Goal: Complete application form

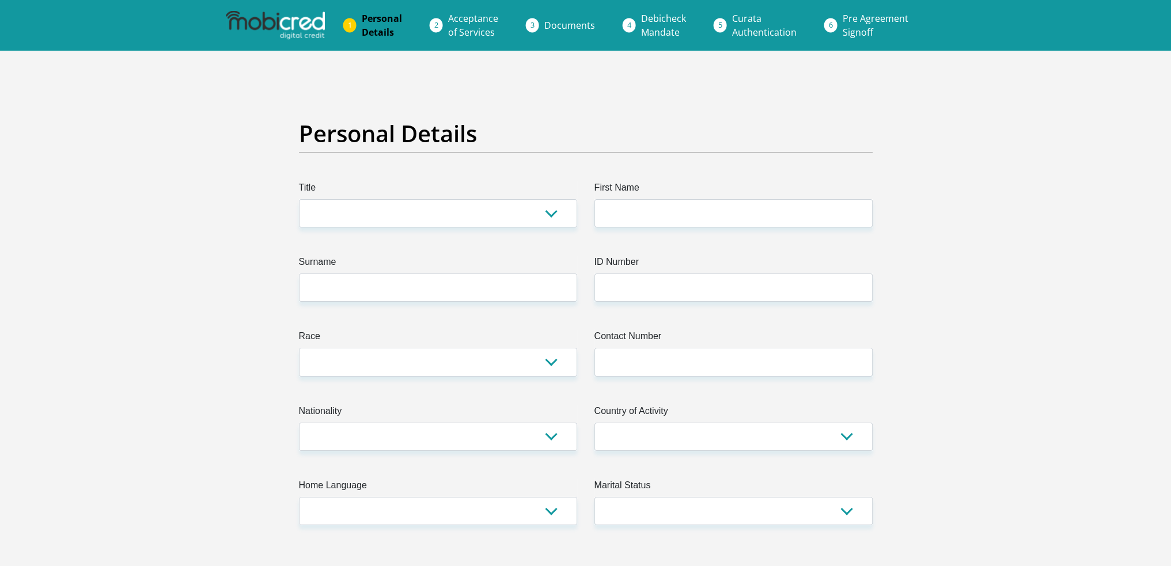
select select "Mr"
click at [299, 199] on select "Mr Ms Mrs Dr Other" at bounding box center [438, 213] width 278 height 28
click at [645, 213] on input "First Name" at bounding box center [733, 213] width 278 height 28
type input "Daniel"
type input "Swartz"
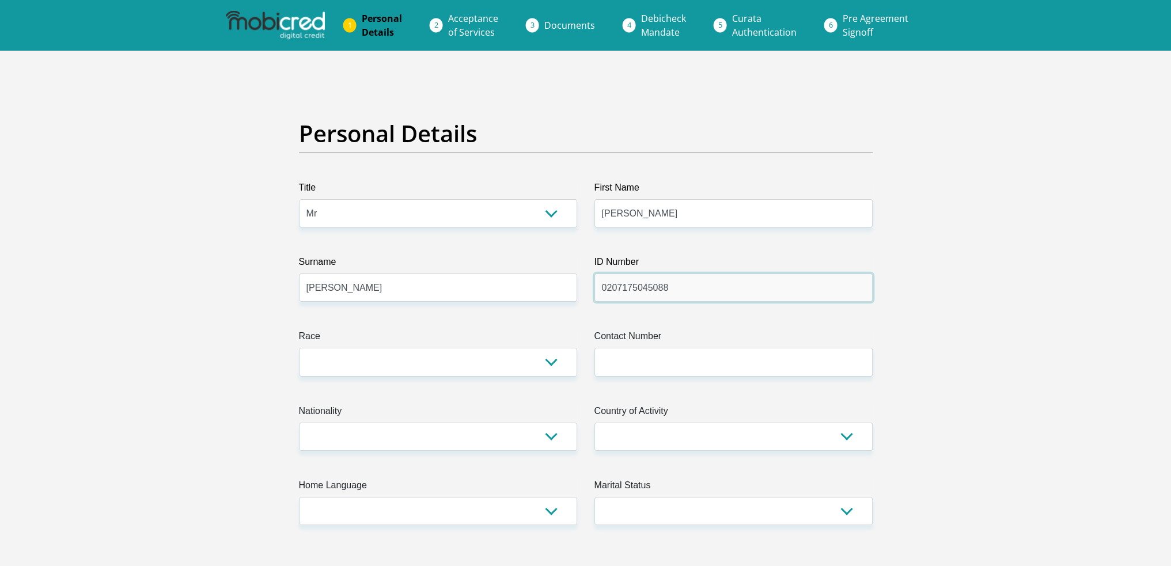
type input "0207175045088"
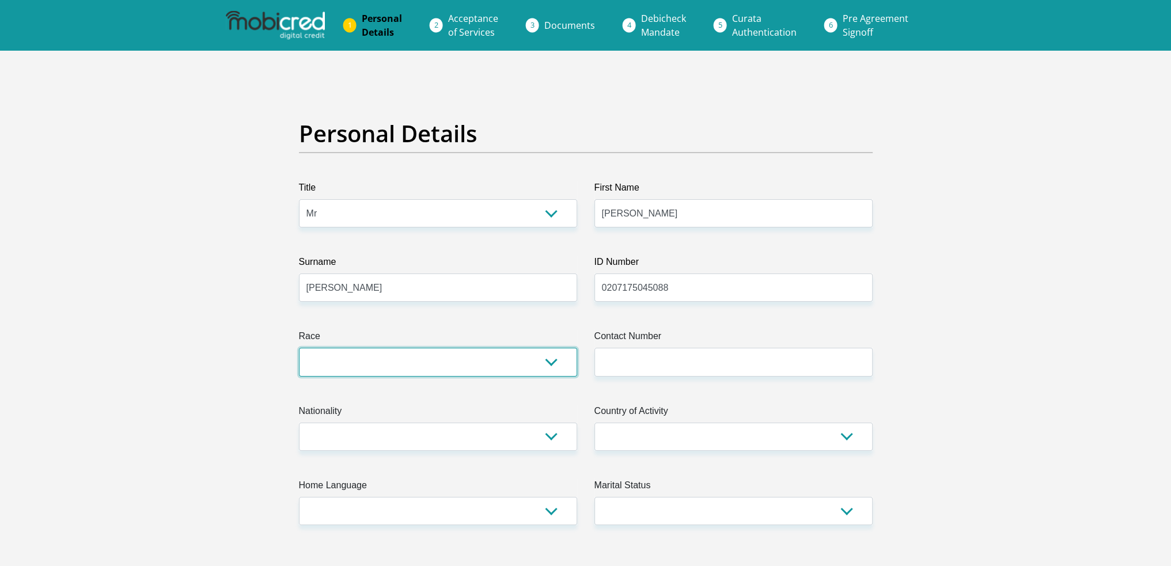
click at [506, 370] on select "Black Coloured Indian White Other" at bounding box center [438, 362] width 278 height 28
select select "4"
click at [299, 348] on select "Black Coloured Indian White Other" at bounding box center [438, 362] width 278 height 28
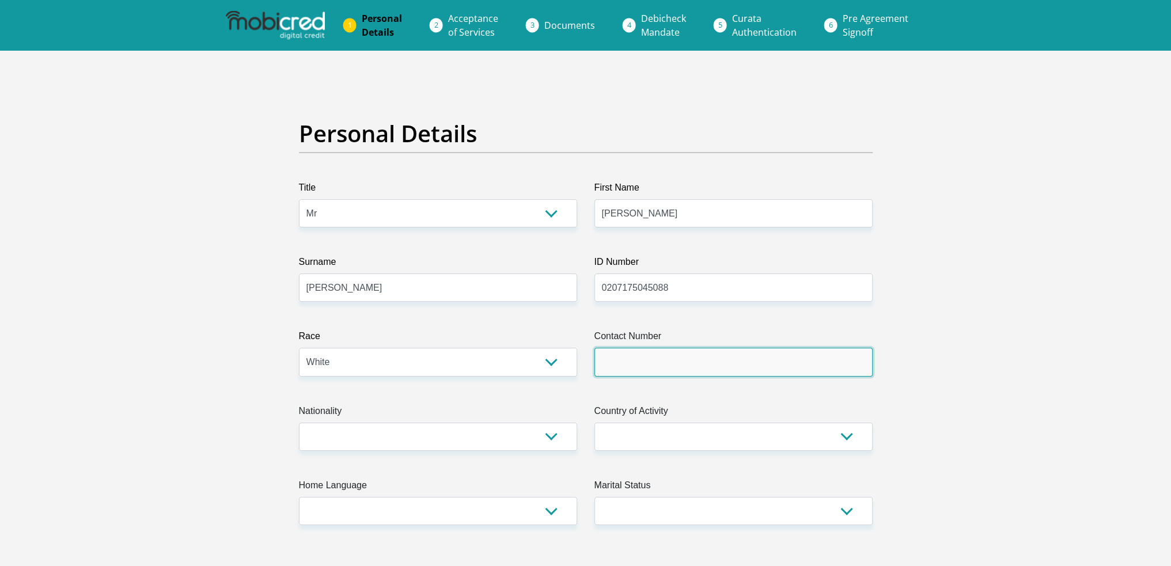
click at [642, 359] on input "Contact Number" at bounding box center [733, 362] width 278 height 28
type input "0679748117"
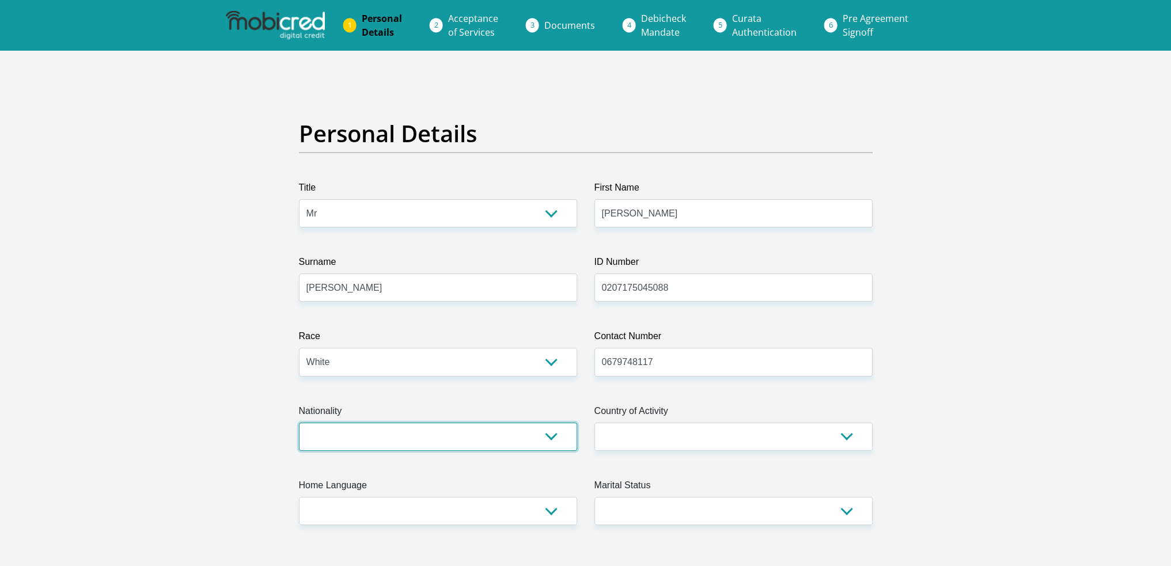
drag, startPoint x: 500, startPoint y: 440, endPoint x: 465, endPoint y: 423, distance: 38.6
click at [500, 440] on select "South Africa Afghanistan Aland Islands Albania Algeria America Samoa American V…" at bounding box center [438, 437] width 278 height 28
select select "ZAF"
click at [299, 423] on select "South Africa Afghanistan Aland Islands Albania Algeria America Samoa American V…" at bounding box center [438, 437] width 278 height 28
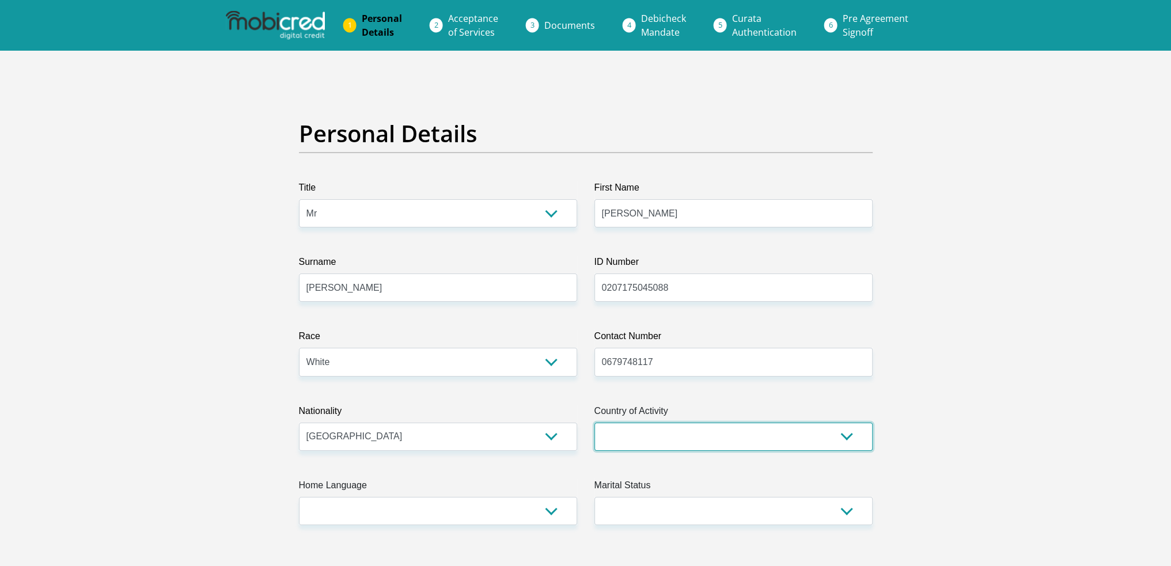
drag, startPoint x: 653, startPoint y: 439, endPoint x: 661, endPoint y: 423, distance: 17.8
click at [653, 439] on select "South Africa Afghanistan Aland Islands Albania Algeria America Samoa American V…" at bounding box center [733, 437] width 278 height 28
select select "ZAF"
click at [594, 423] on select "South Africa Afghanistan Aland Islands Albania Algeria America Samoa American V…" at bounding box center [733, 437] width 278 height 28
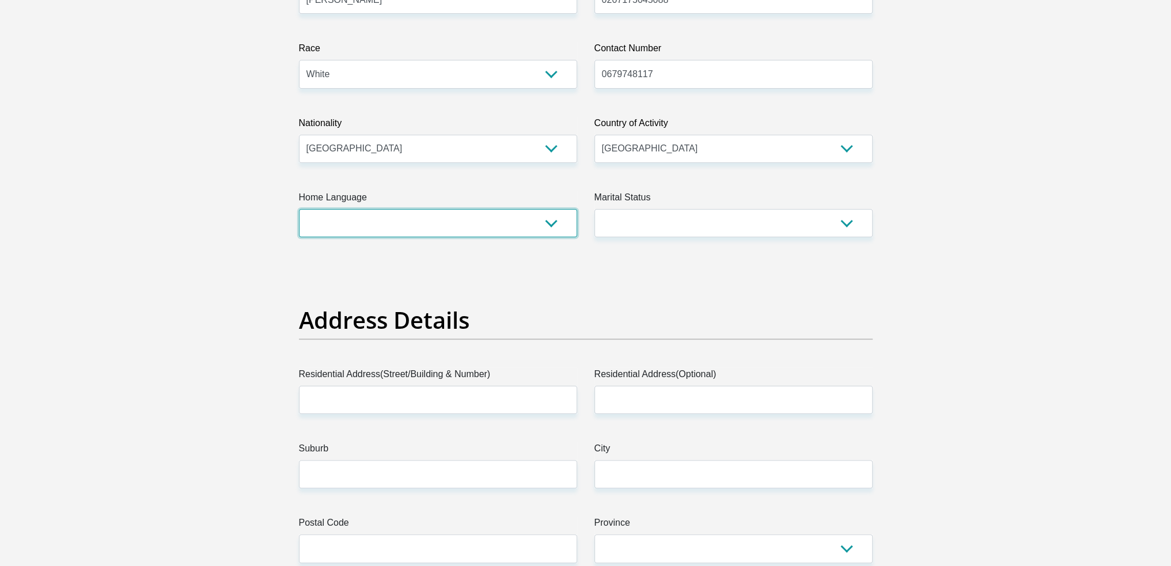
click at [420, 221] on select "Afrikaans English Sepedi South Ndebele Southern Sotho Swati Tsonga Tswana Venda…" at bounding box center [438, 223] width 278 height 28
select select "eng"
click at [299, 209] on select "Afrikaans English Sepedi South Ndebele Southern Sotho Swati Tsonga Tswana Venda…" at bounding box center [438, 223] width 278 height 28
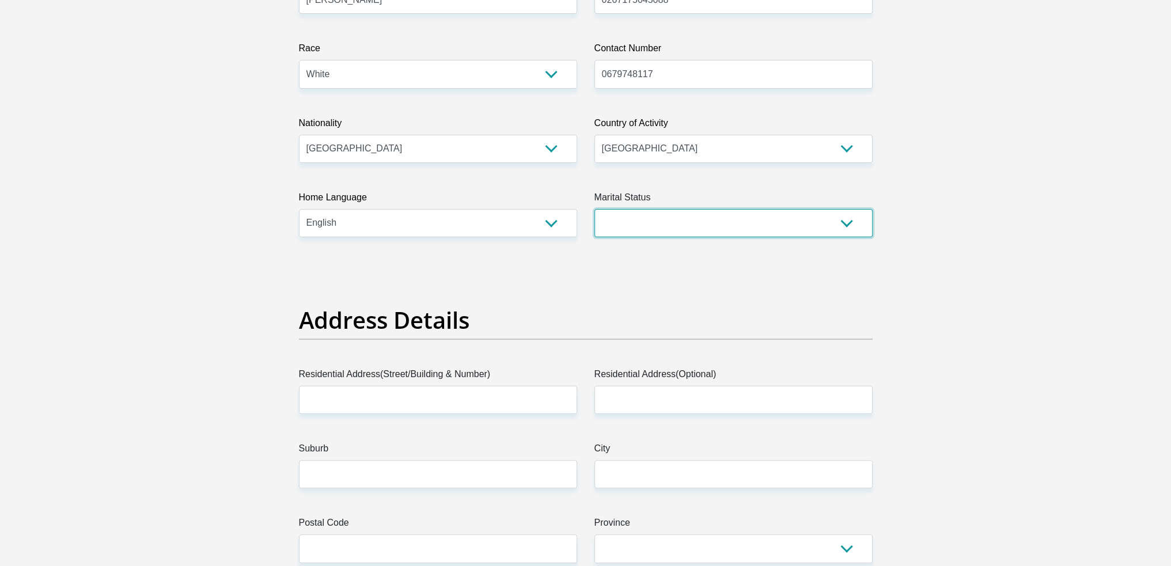
click at [649, 219] on select "Married ANC Single Divorced Widowed Married COP or Customary Law" at bounding box center [733, 223] width 278 height 28
select select "2"
click at [594, 209] on select "Married ANC Single Divorced Widowed Married COP or Customary Law" at bounding box center [733, 223] width 278 height 28
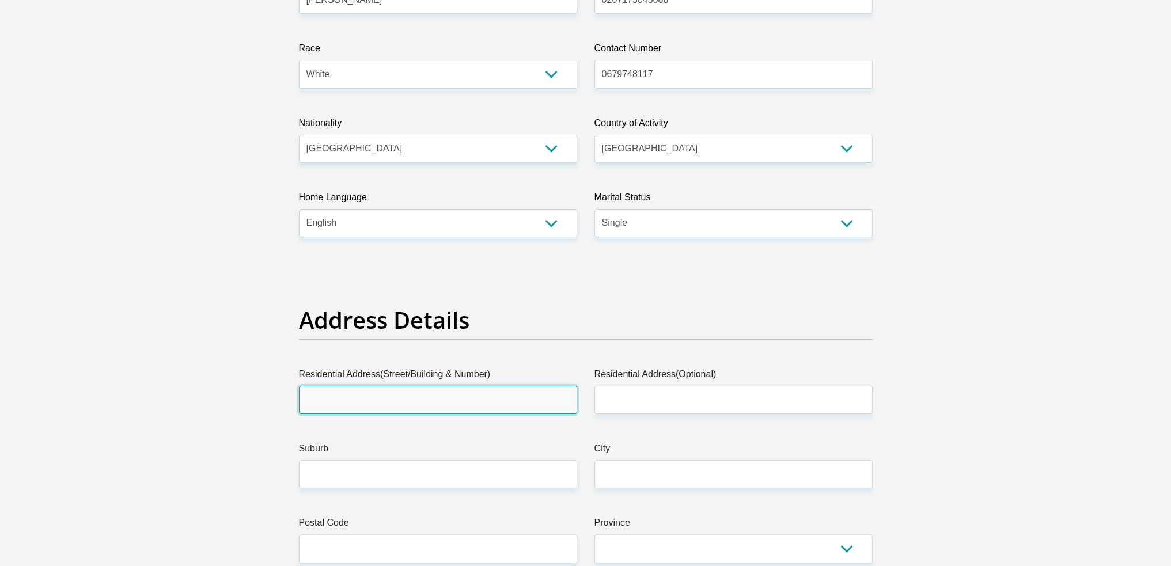
click at [447, 402] on input "Residential Address(Street/Building & Number)" at bounding box center [438, 400] width 278 height 28
type input "62 Fitzroy Street"
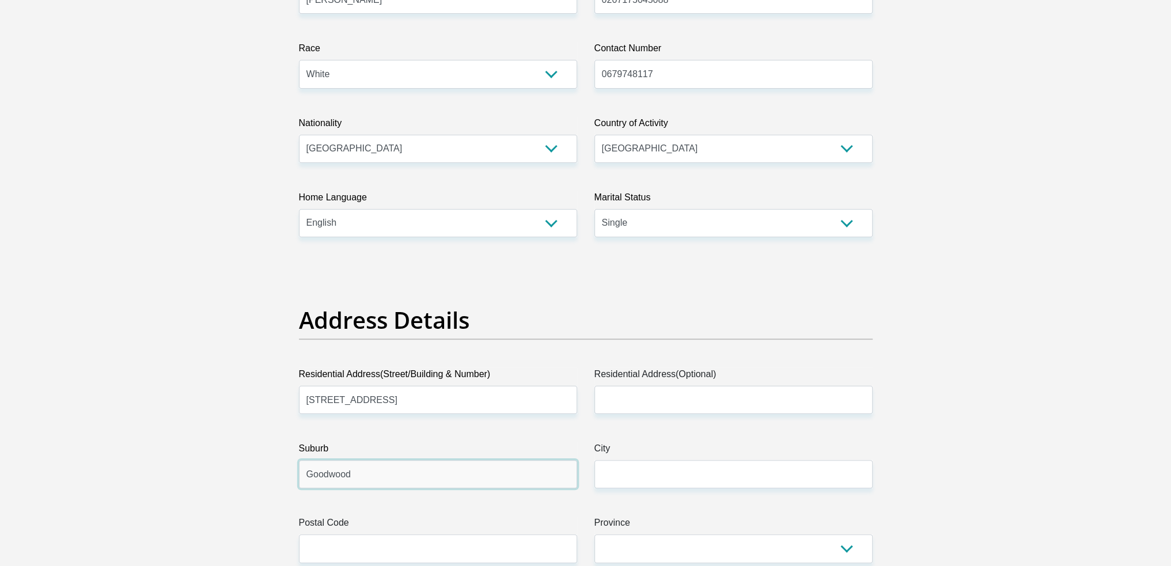
type input "Goodwood"
type input "Cape Town"
type input "4"
type input "7460"
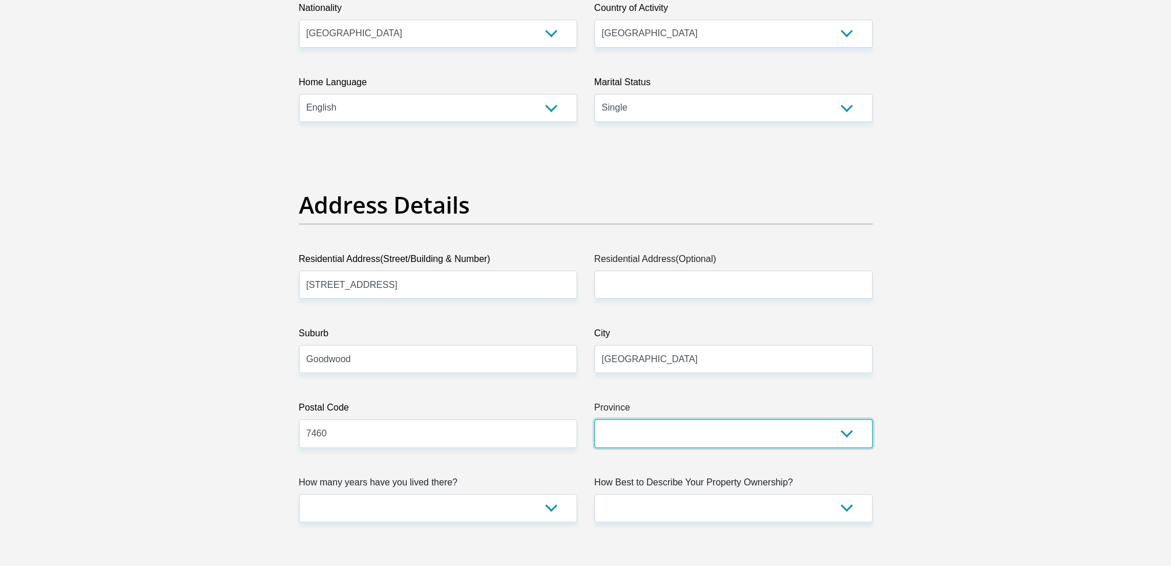
scroll to position [461, 0]
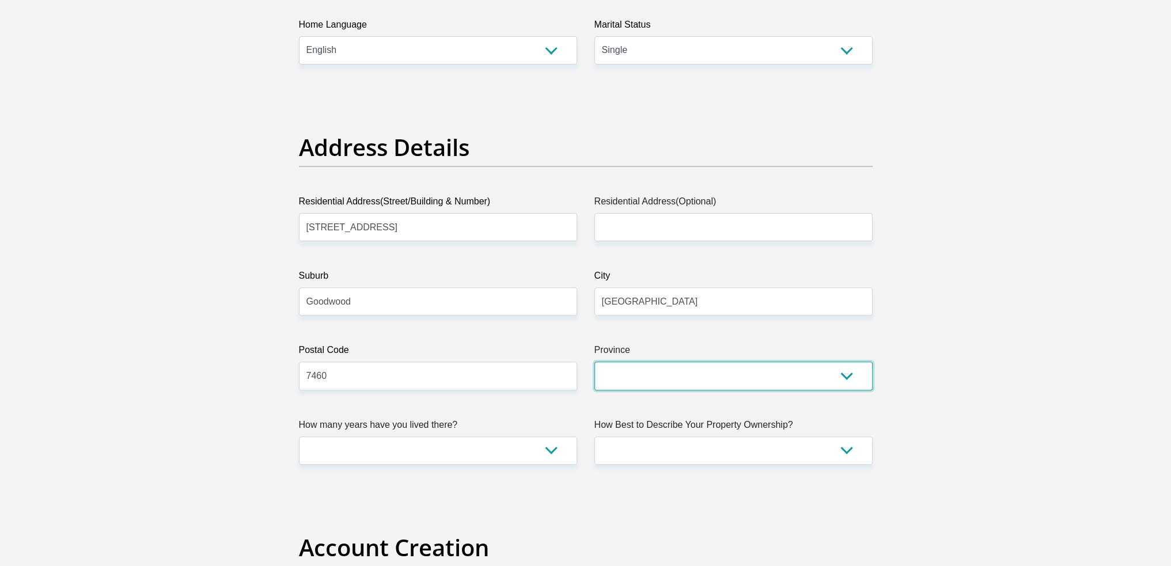
click at [672, 366] on select "Eastern Cape Free State Gauteng KwaZulu-Natal Limpopo Mpumalanga Northern Cape …" at bounding box center [733, 376] width 278 height 28
select select "Western Cape"
click at [594, 362] on select "Eastern Cape Free State Gauteng KwaZulu-Natal Limpopo Mpumalanga Northern Cape …" at bounding box center [733, 376] width 278 height 28
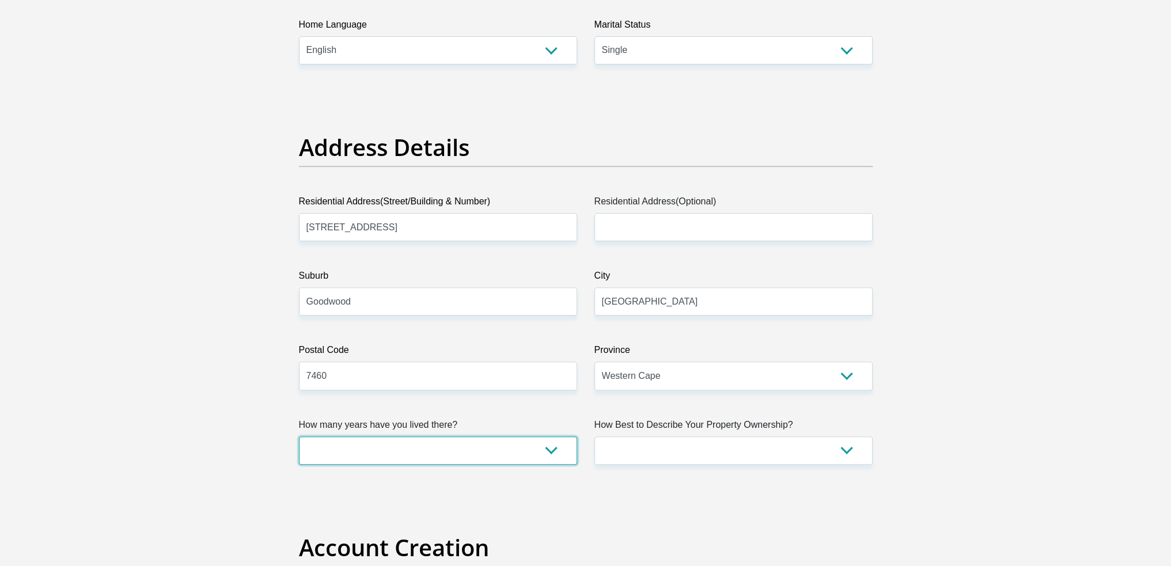
click at [472, 451] on select "less than 1 year 1-3 years 3-5 years 5+ years" at bounding box center [438, 450] width 278 height 28
select select "5"
click at [299, 436] on select "less than 1 year 1-3 years 3-5 years 5+ years" at bounding box center [438, 450] width 278 height 28
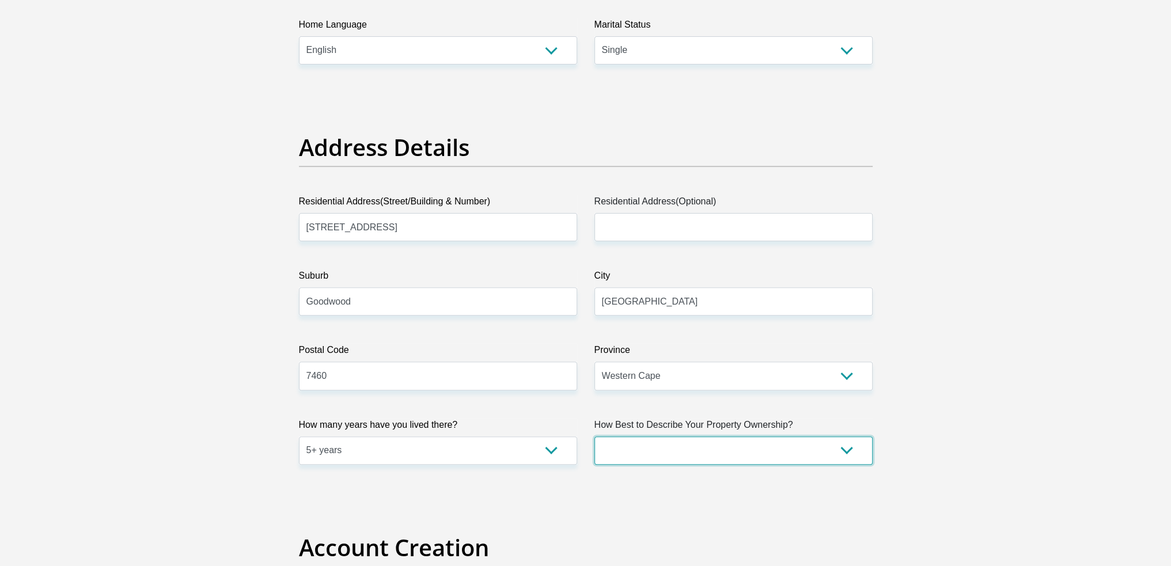
click at [693, 445] on select "Owned Rented Family Owned Company Dwelling" at bounding box center [733, 450] width 278 height 28
select select "parents"
click at [594, 436] on select "Owned Rented Family Owned Company Dwelling" at bounding box center [733, 450] width 278 height 28
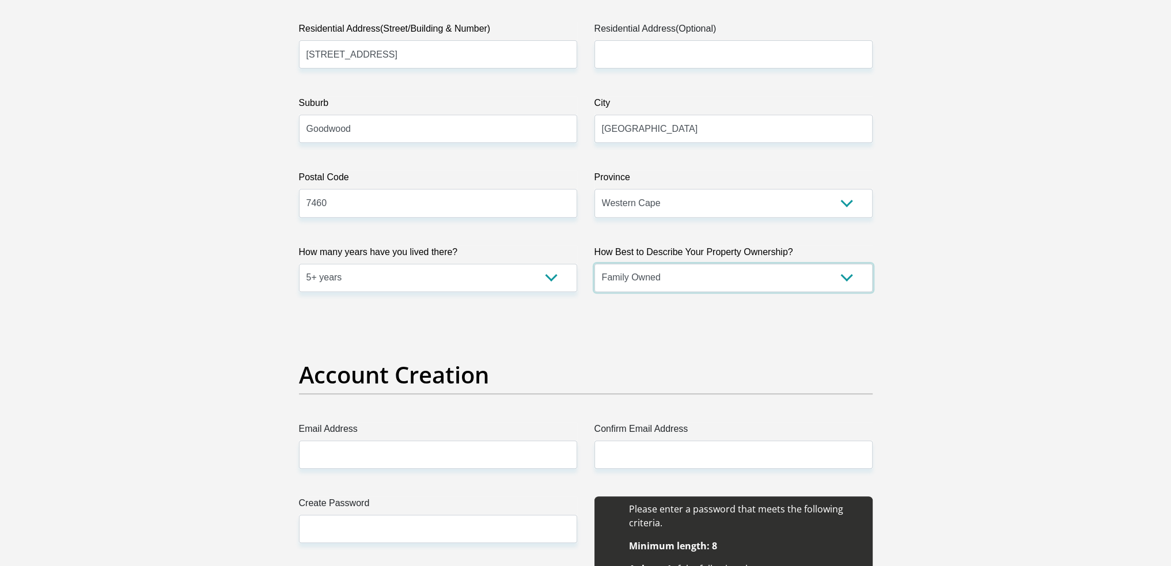
scroll to position [691, 0]
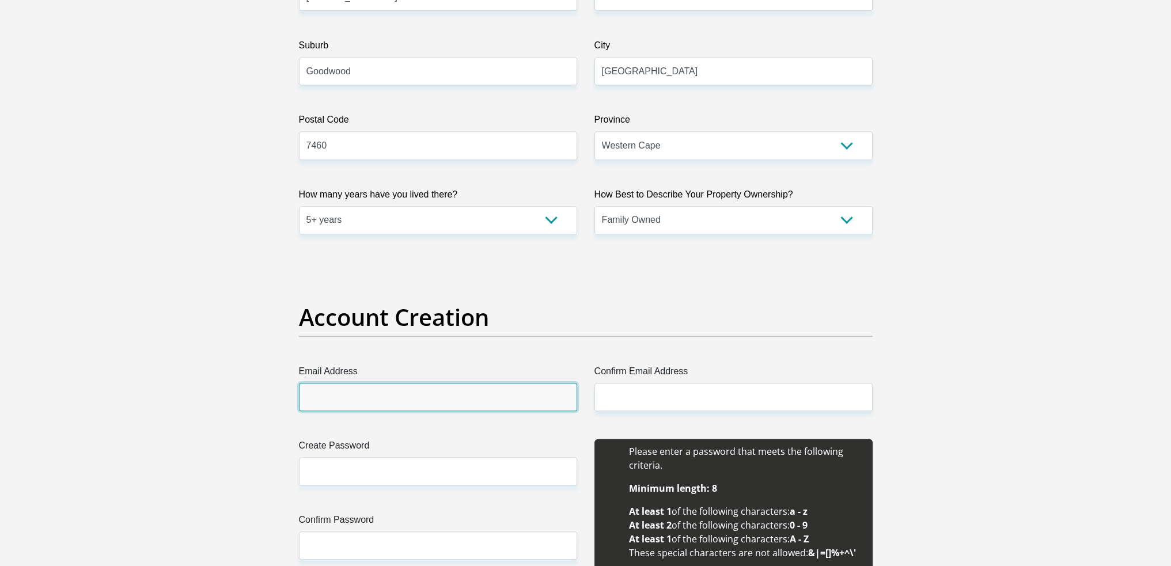
click at [392, 392] on input "Email Address" at bounding box center [438, 397] width 278 height 28
type input "templive3134@gmail.com"
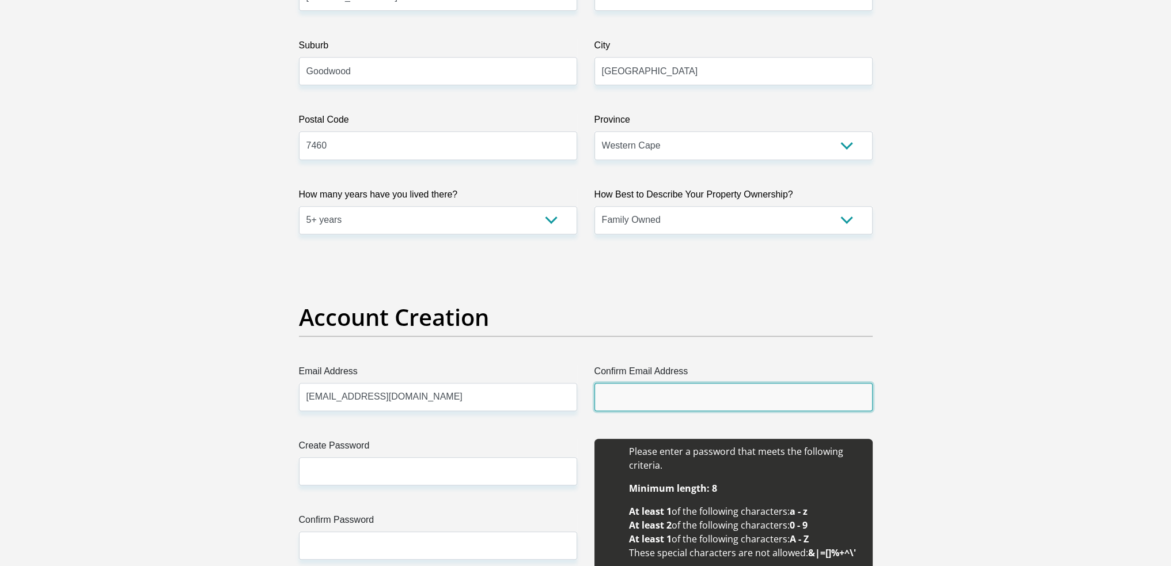
type input "templive3134@gmail.com"
type input "DJ"
type input "SWARTZ"
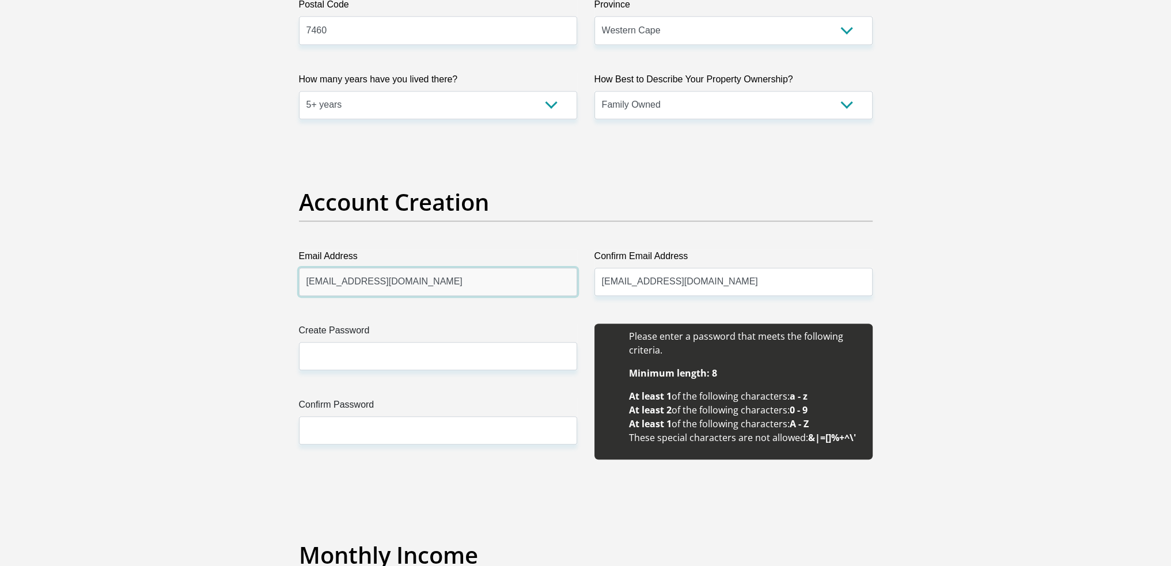
scroll to position [748, 0]
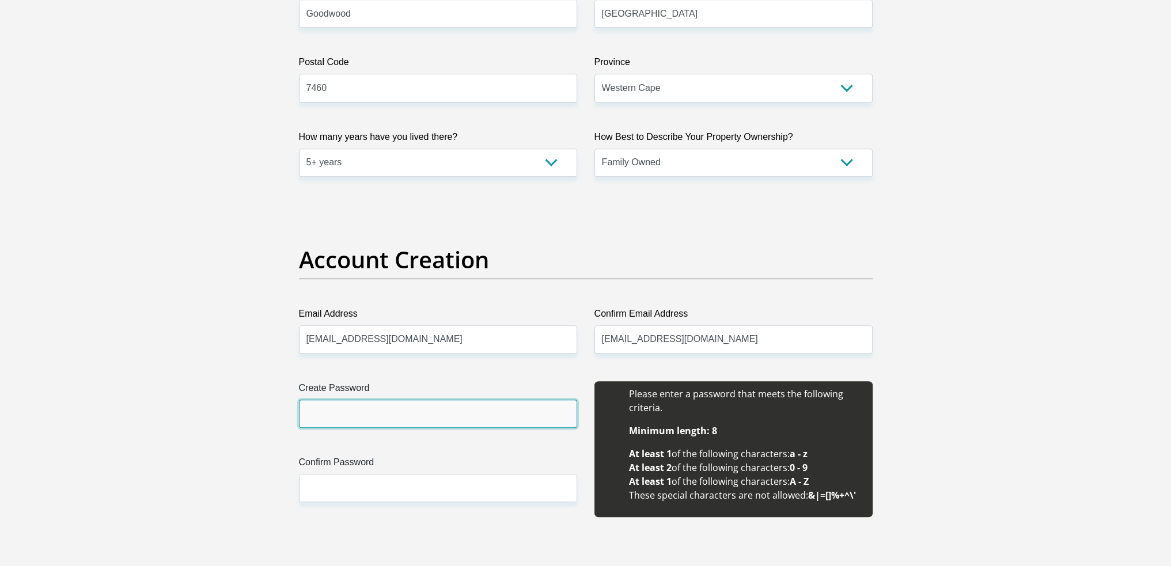
click at [438, 421] on input "Create Password" at bounding box center [438, 414] width 278 height 28
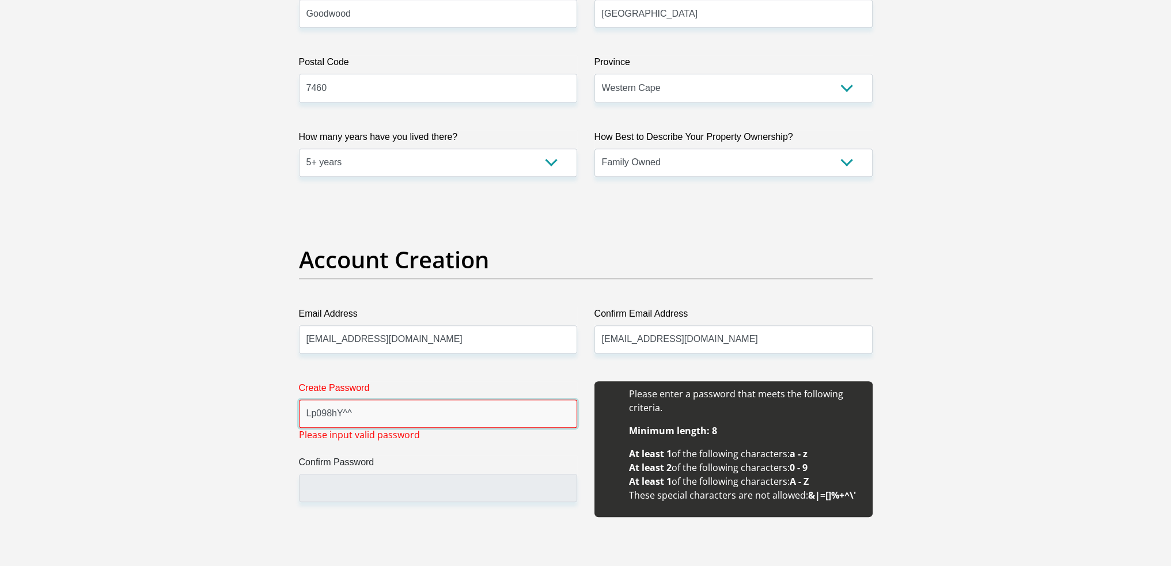
click at [423, 414] on input "Lp098hY^^" at bounding box center [438, 414] width 278 height 28
drag, startPoint x: 416, startPoint y: 415, endPoint x: 343, endPoint y: 420, distance: 73.3
click at [343, 420] on input "Lp098hY^^" at bounding box center [438, 414] width 278 height 28
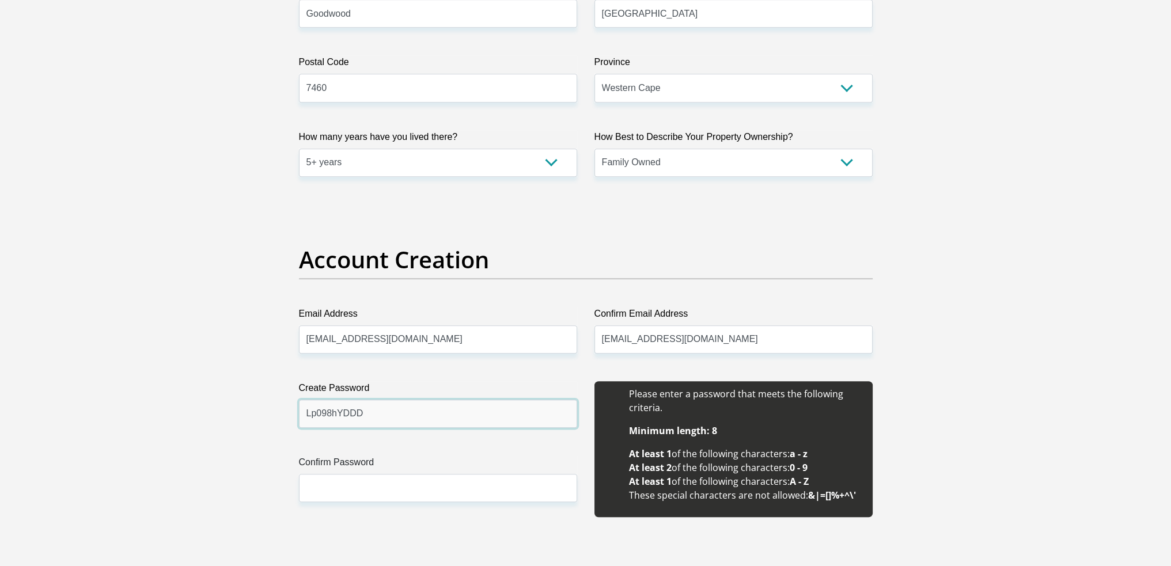
type input "Lp098hYDDD"
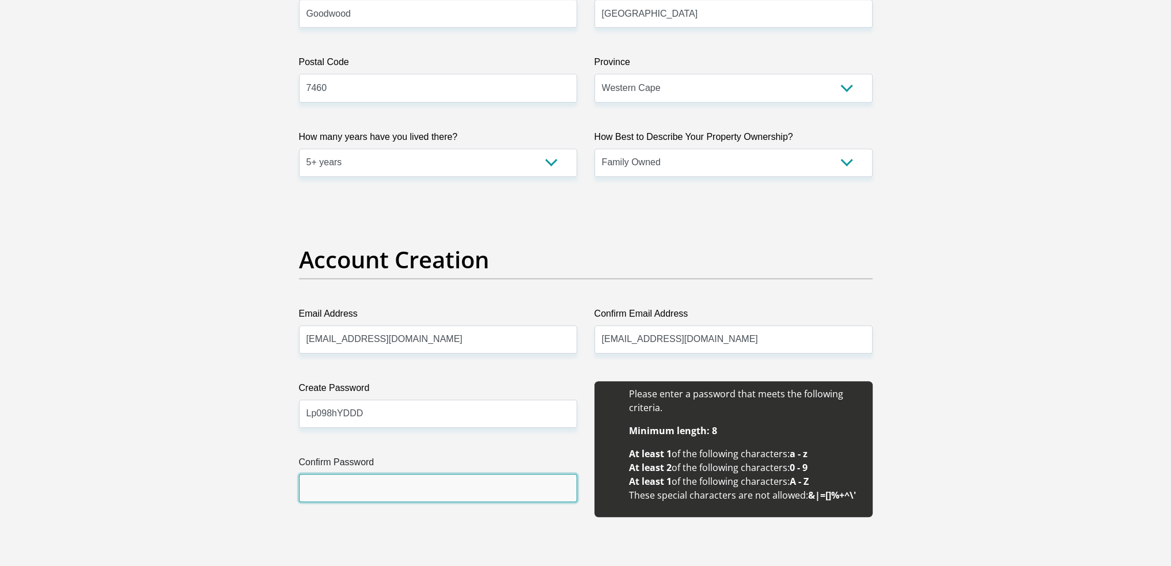
click at [380, 484] on input "Confirm Password" at bounding box center [438, 488] width 278 height 28
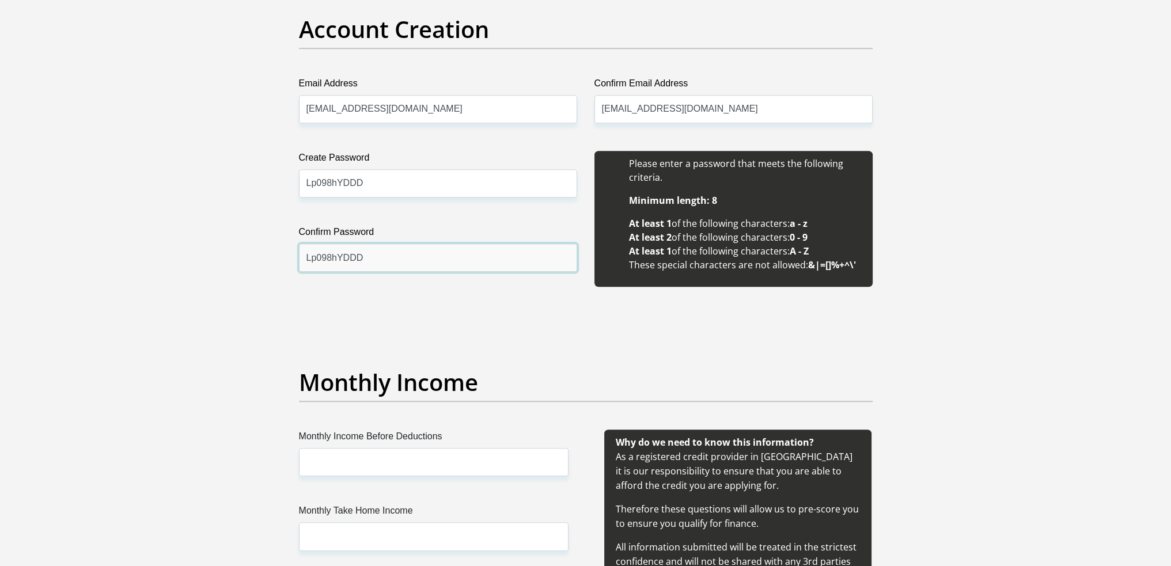
scroll to position [1094, 0]
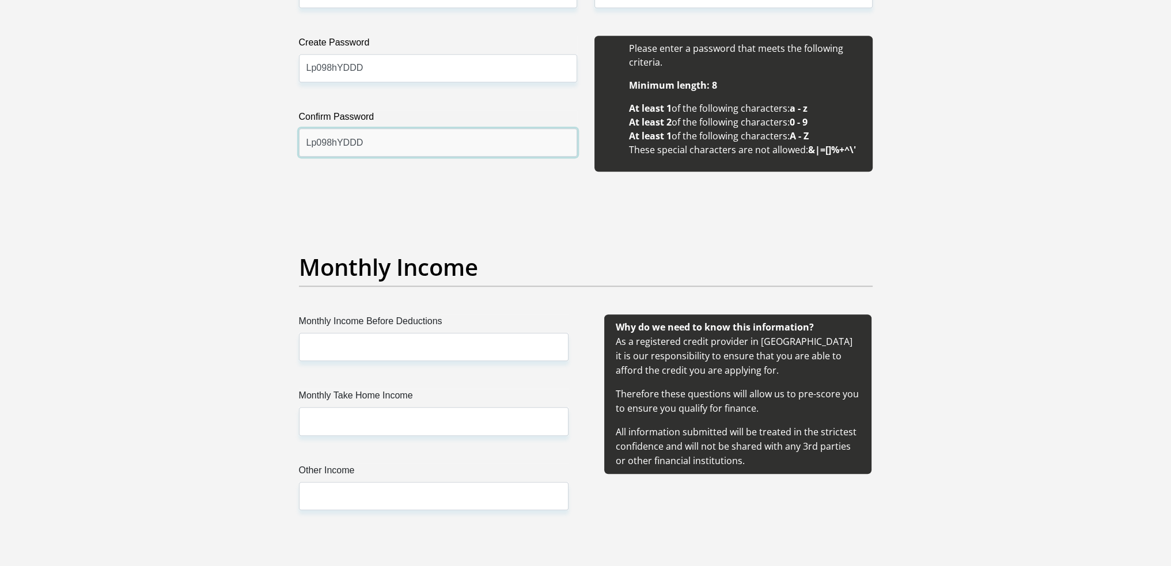
type input "Lp098hYDDD"
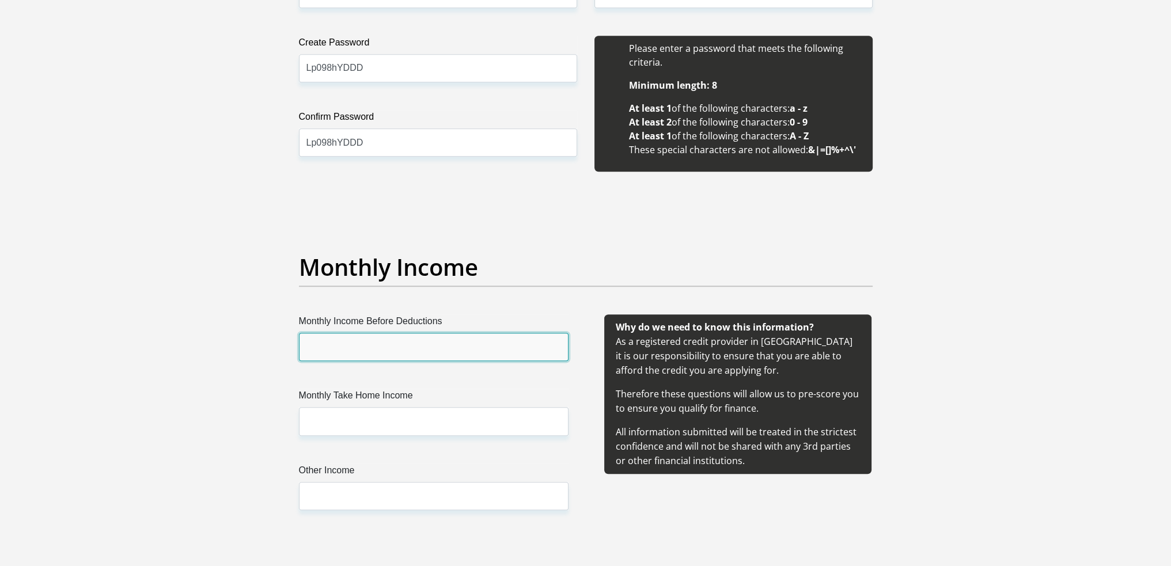
click at [364, 342] on input "Monthly Income Before Deductions" at bounding box center [433, 347] width 269 height 28
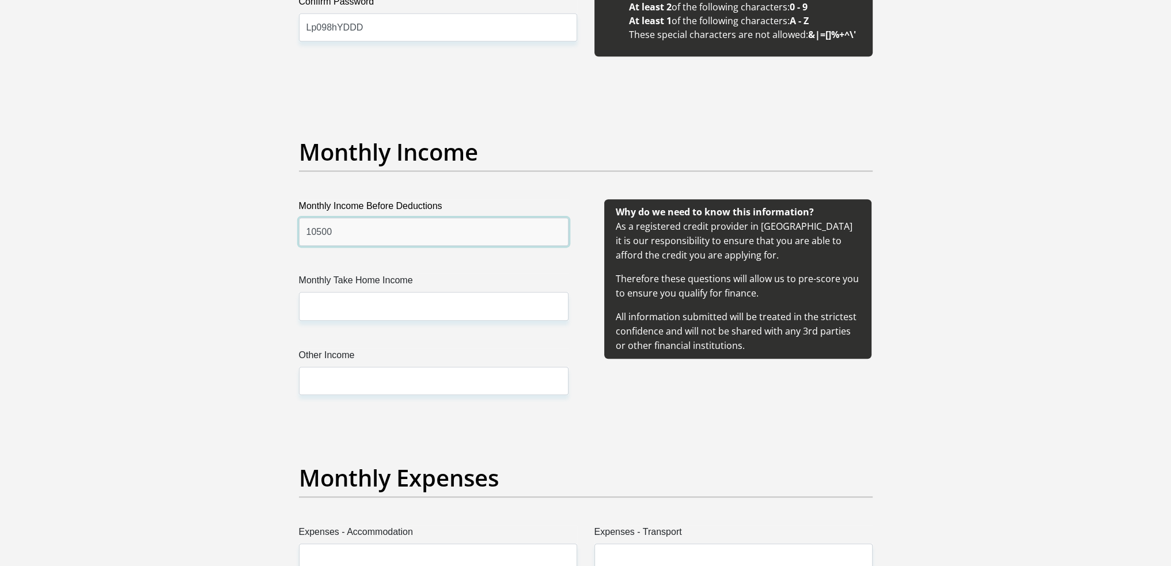
type input "10500"
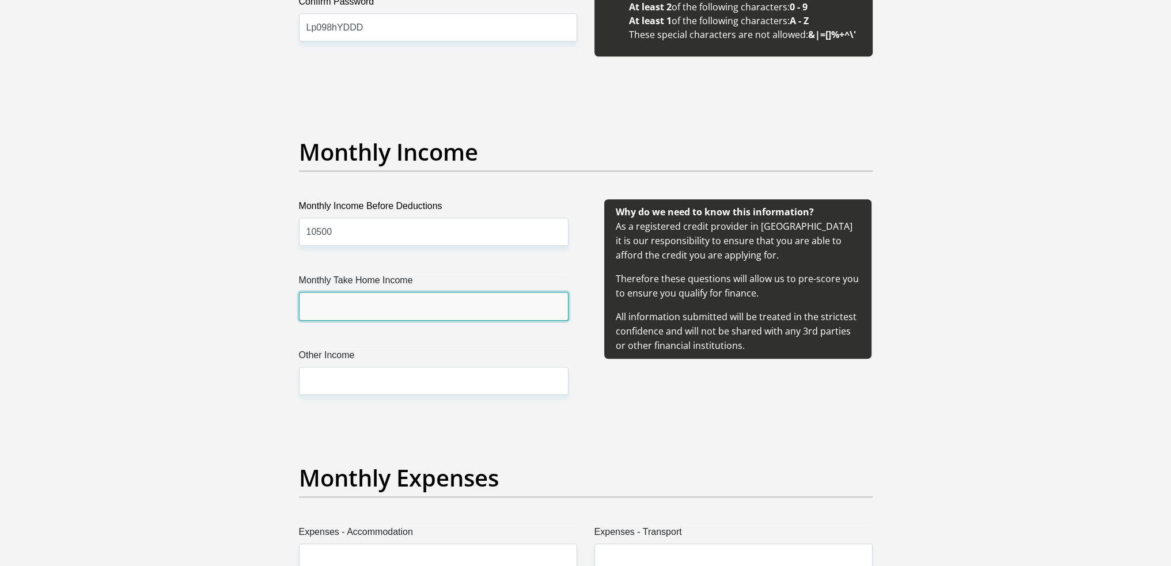
click at [409, 309] on input "Monthly Take Home Income" at bounding box center [433, 306] width 269 height 28
type input "9100"
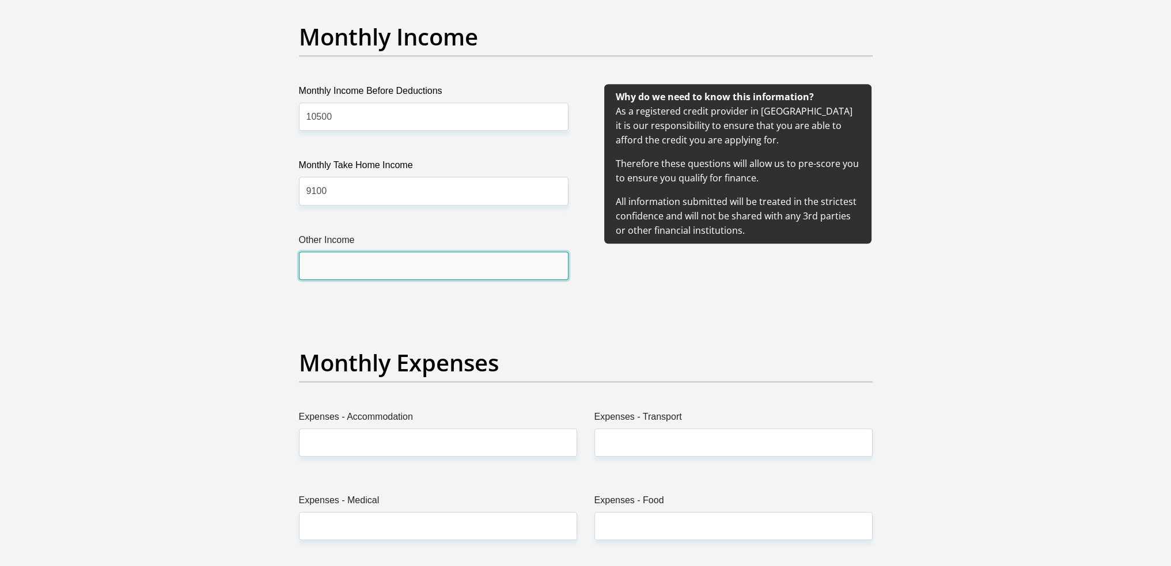
scroll to position [1439, 0]
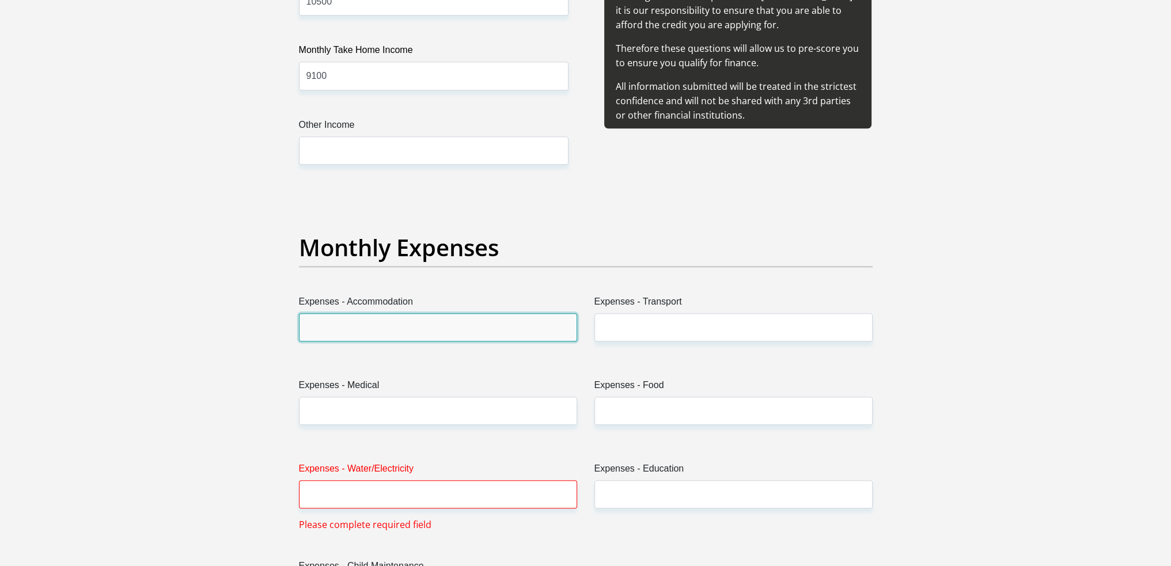
click at [387, 333] on input "Expenses - Accommodation" at bounding box center [438, 327] width 278 height 28
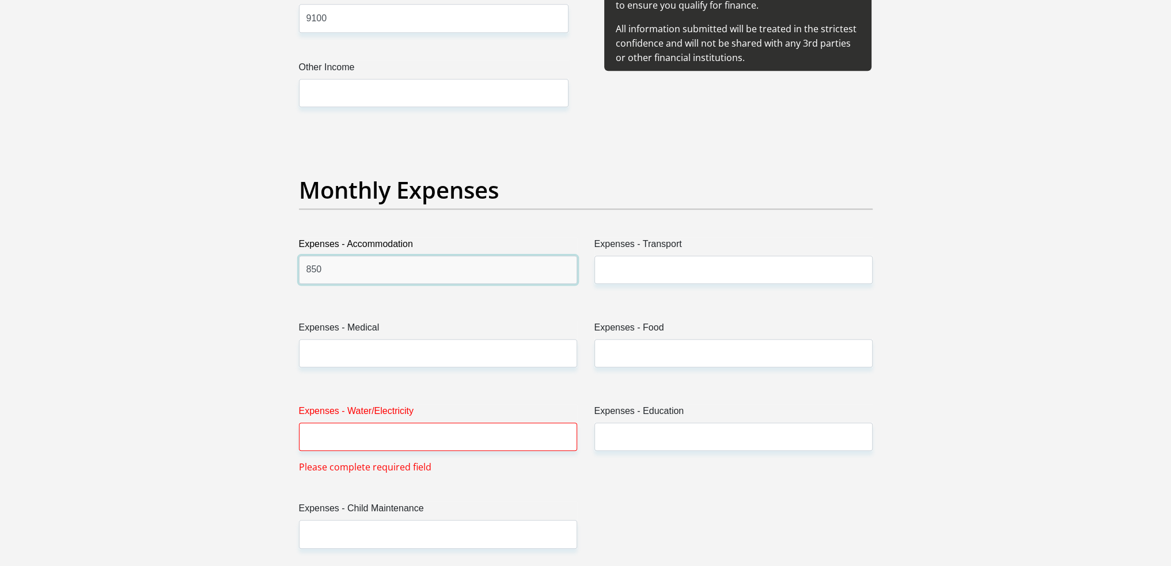
type input "850"
type input "2500"
type input "600"
type input "500"
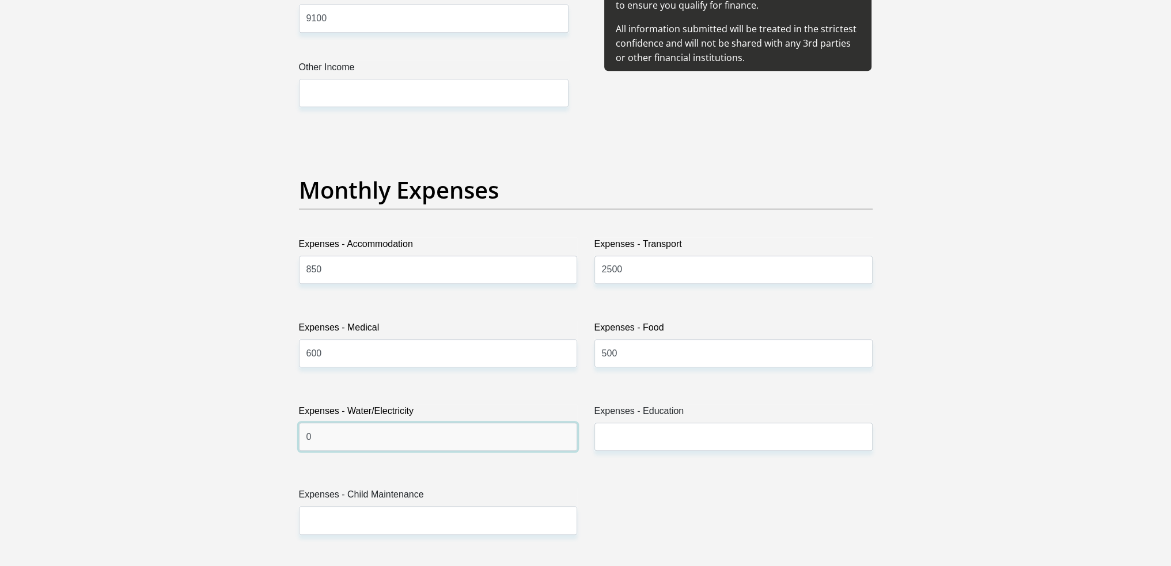
type input "0"
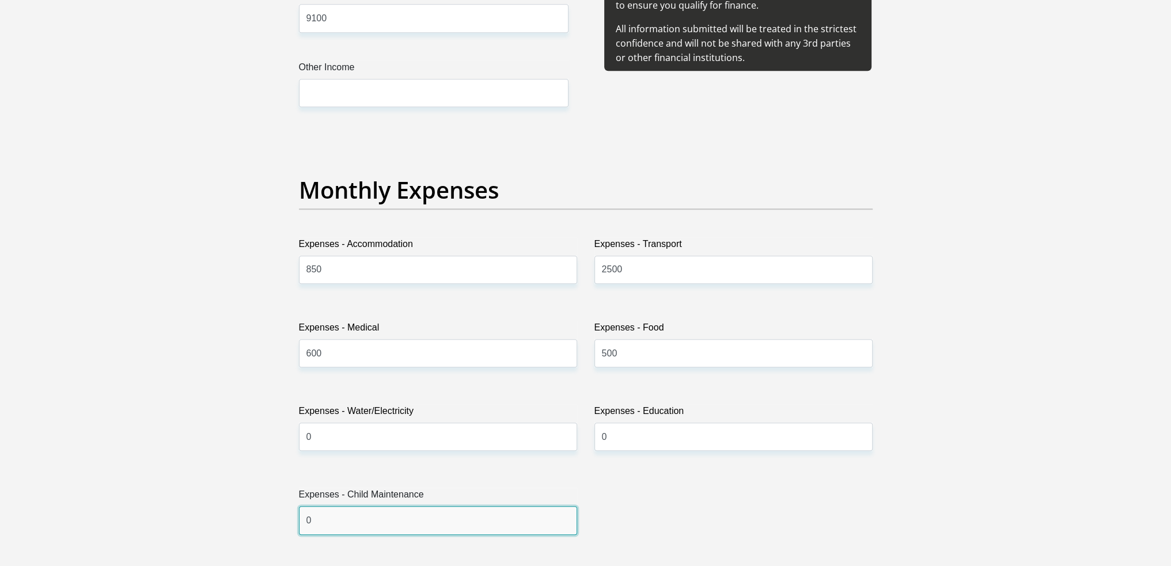
type input "0"
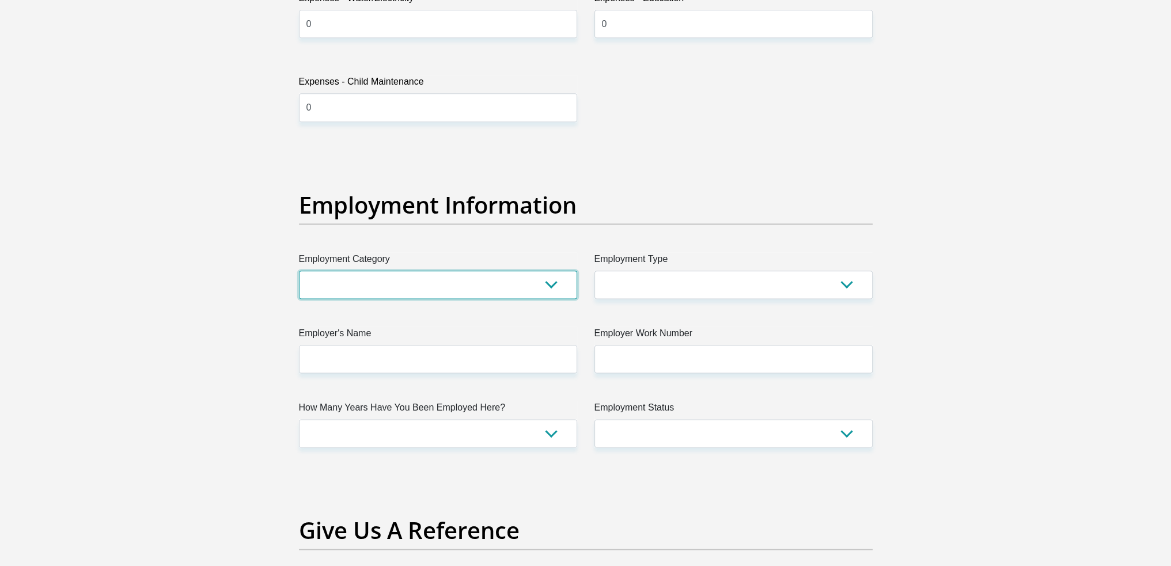
click at [478, 287] on select "AGRICULTURE ALCOHOL & TOBACCO CONSTRUCTION MATERIALS METALLURGY EQUIPMENT FOR R…" at bounding box center [438, 285] width 278 height 28
click at [488, 289] on select "AGRICULTURE ALCOHOL & TOBACCO CONSTRUCTION MATERIALS METALLURGY EQUIPMENT FOR R…" at bounding box center [438, 285] width 278 height 28
click at [503, 280] on select "AGRICULTURE ALCOHOL & TOBACCO CONSTRUCTION MATERIALS METALLURGY EQUIPMENT FOR R…" at bounding box center [438, 285] width 278 height 28
click at [299, 271] on select "AGRICULTURE ALCOHOL & TOBACCO CONSTRUCTION MATERIALS METALLURGY EQUIPMENT FOR R…" at bounding box center [438, 285] width 278 height 28
drag, startPoint x: 416, startPoint y: 260, endPoint x: 416, endPoint y: 271, distance: 10.9
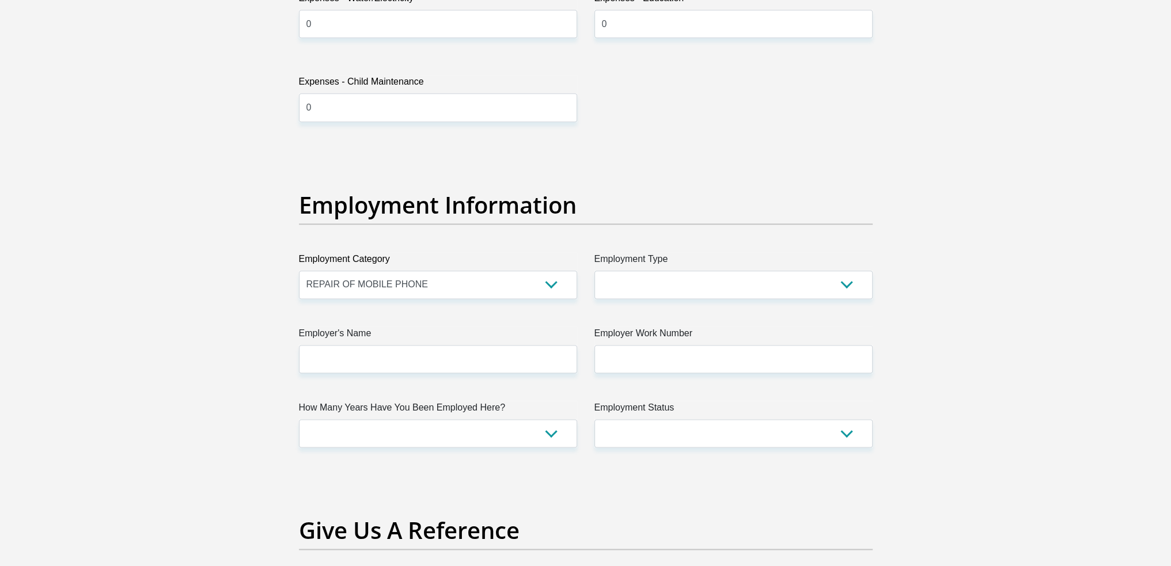
click at [416, 268] on label "Employment Category" at bounding box center [438, 261] width 278 height 18
click at [416, 271] on select "AGRICULTURE ALCOHOL & TOBACCO CONSTRUCTION MATERIALS METALLURGY EQUIPMENT FOR R…" at bounding box center [438, 285] width 278 height 28
click at [417, 288] on select "AGRICULTURE ALCOHOL & TOBACCO CONSTRUCTION MATERIALS METALLURGY EQUIPMENT FOR R…" at bounding box center [438, 285] width 278 height 28
select select "71"
click at [299, 271] on select "AGRICULTURE ALCOHOL & TOBACCO CONSTRUCTION MATERIALS METALLURGY EQUIPMENT FOR R…" at bounding box center [438, 285] width 278 height 28
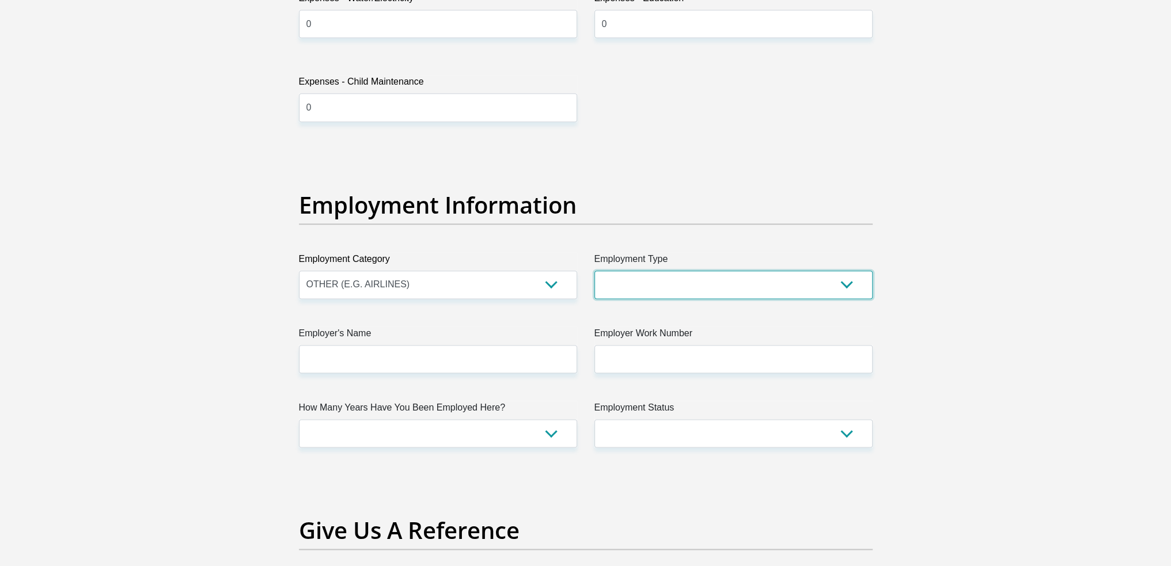
click at [657, 284] on select "College/Lecturer Craft Seller Creative Driver Executive Farmer Forces - Non Com…" at bounding box center [733, 285] width 278 height 28
click at [548, 172] on div "Title Mr Ms Mrs Dr Other First Name Daniel Surname Swartz ID Number 02071750450…" at bounding box center [585, 144] width 591 height 3747
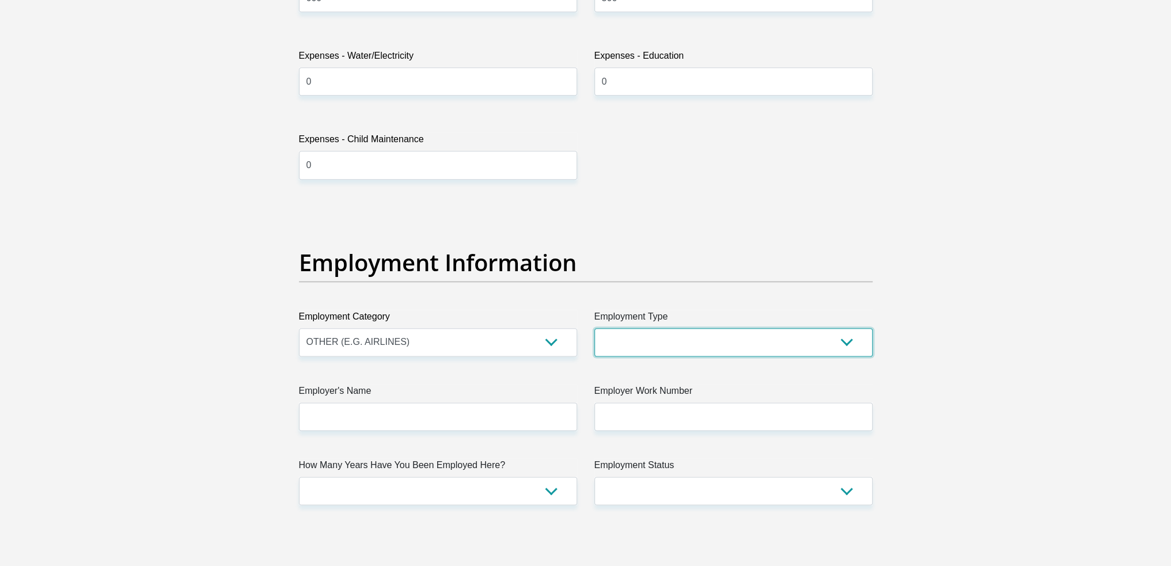
click at [675, 341] on select "College/Lecturer Craft Seller Creative Driver Executive Farmer Forces - Non Com…" at bounding box center [733, 342] width 278 height 28
click at [594, 328] on select "College/Lecturer Craft Seller Creative Driver Executive Farmer Forces - Non Com…" at bounding box center [733, 342] width 278 height 28
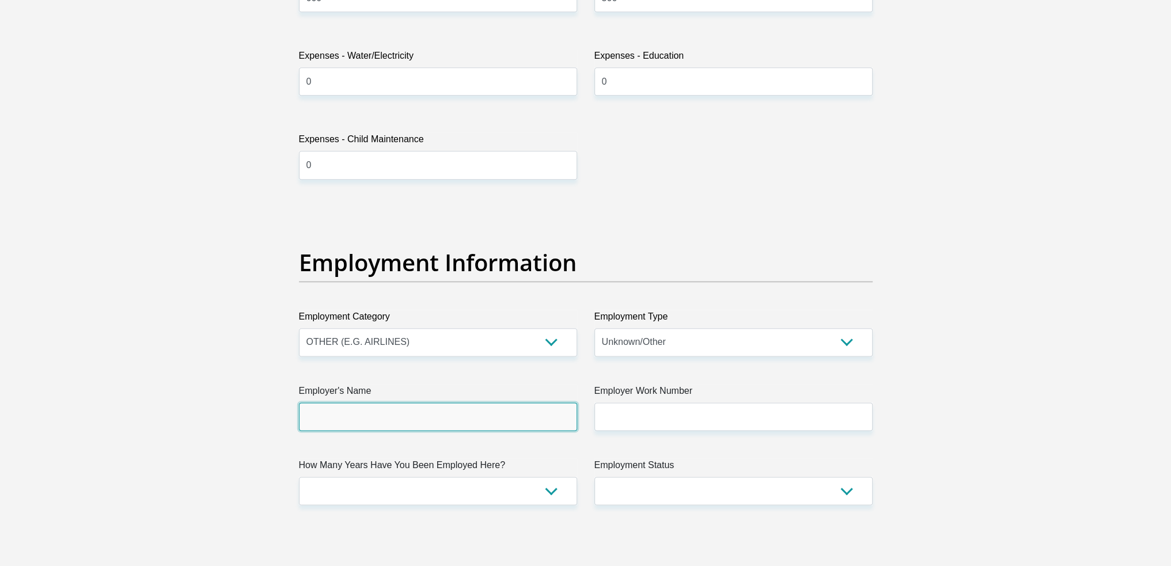
click at [489, 417] on input "Employer's Name" at bounding box center [438, 416] width 278 height 28
click at [626, 344] on select "College/Lecturer Craft Seller Creative Driver Executive Farmer Forces - Non Com…" at bounding box center [733, 342] width 278 height 28
select select "Office Staff/Clerk"
click at [594, 328] on select "College/Lecturer Craft Seller Creative Driver Executive Farmer Forces - Non Com…" at bounding box center [733, 342] width 278 height 28
click at [509, 419] on input "Employer's Name" at bounding box center [438, 416] width 278 height 28
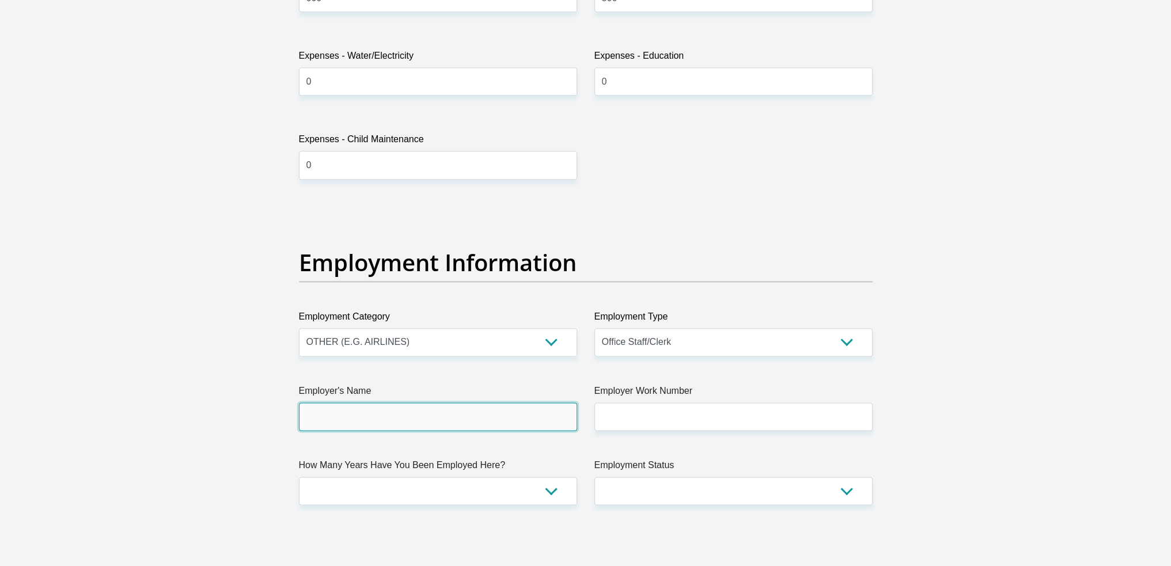
type input "T"
click at [419, 420] on input "WNS" at bounding box center [438, 416] width 278 height 28
type input "WNSGLOBALSERVICES"
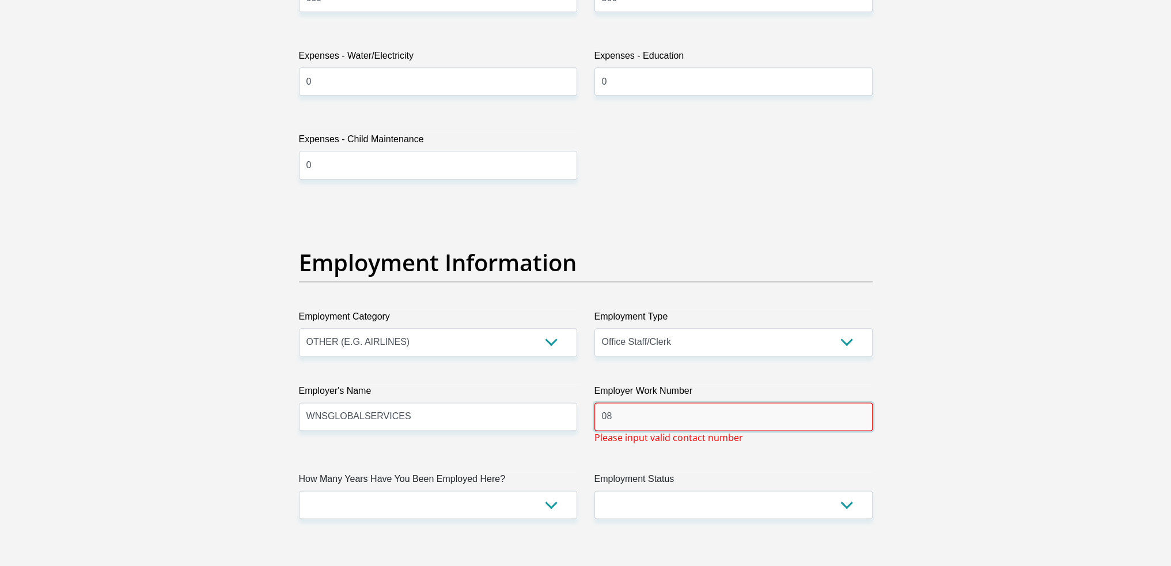
type input "0"
paste input "021 526 6789"
click at [465, 501] on select "less than 1 year 1-3 years 3-5 years 5+ years" at bounding box center [438, 505] width 278 height 28
click at [650, 463] on div "Title Mr Ms Mrs Dr Other First Name Daniel Surname Swartz ID Number 02071750450…" at bounding box center [585, 209] width 591 height 3760
click at [622, 415] on input "021 526 6789" at bounding box center [733, 416] width 278 height 28
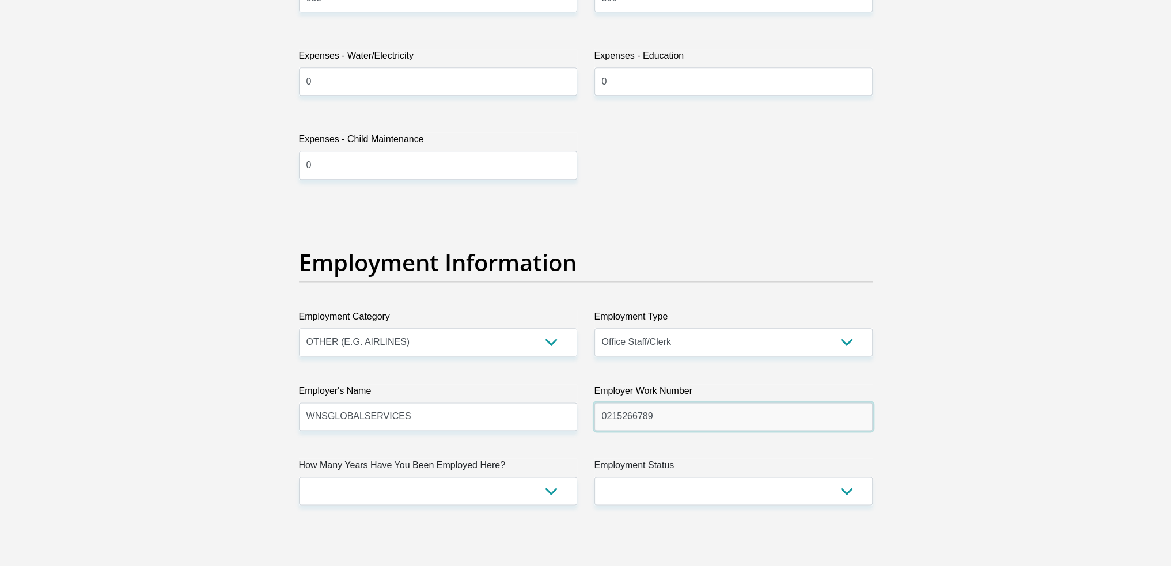
type input "0215266789"
click at [520, 483] on select "less than 1 year 1-3 years 3-5 years 5+ years" at bounding box center [438, 491] width 278 height 28
click at [260, 398] on div "Personal Details Title Mr Ms Mrs Dr Other First Name Daniel Surname Swartz ID N…" at bounding box center [585, 205] width 656 height 3931
click at [473, 485] on select "less than 1 year 1-3 years 3-5 years 5+ years" at bounding box center [438, 491] width 278 height 28
select select "24"
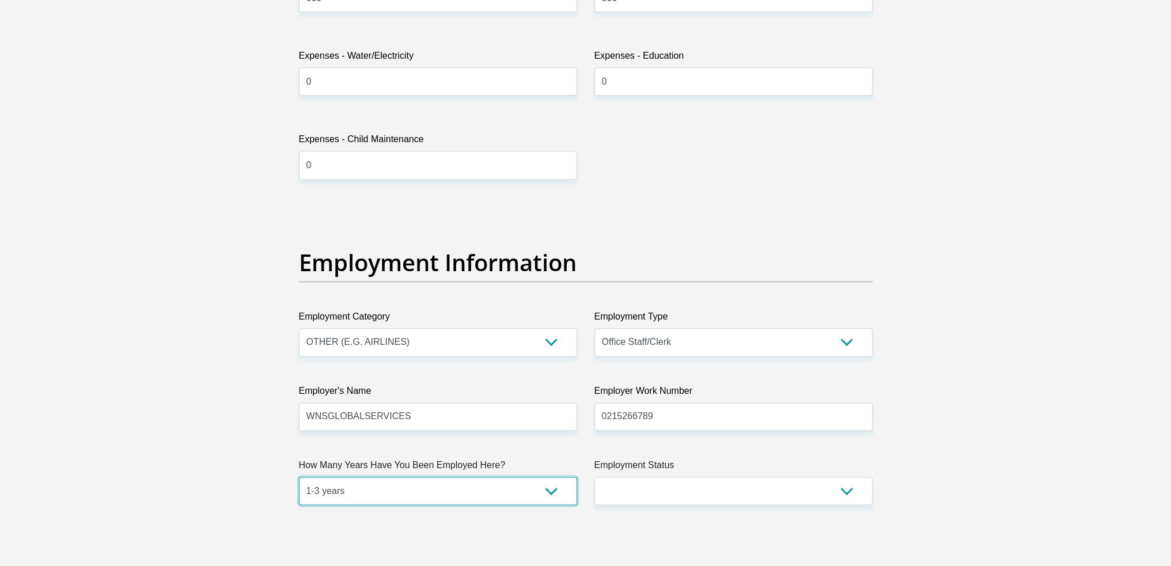
click at [299, 477] on select "less than 1 year 1-3 years 3-5 years 5+ years" at bounding box center [438, 491] width 278 height 28
click at [659, 487] on select "Permanent/Full-time Part-time/Casual Contract Worker Self-Employed Housewife Re…" at bounding box center [733, 491] width 278 height 28
select select "1"
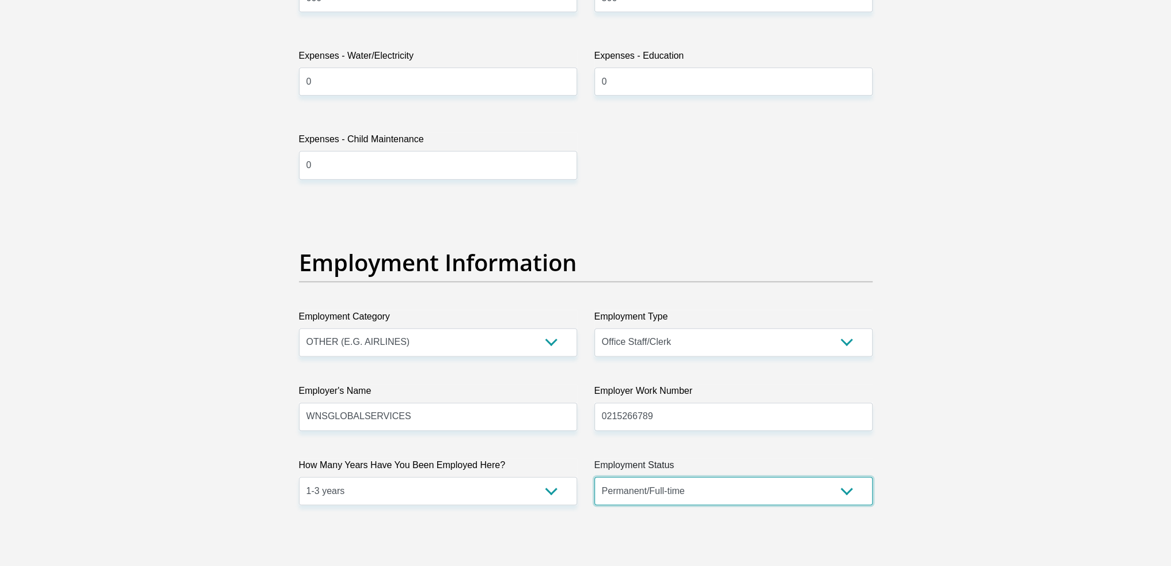
click at [594, 477] on select "Permanent/Full-time Part-time/Casual Contract Worker Self-Employed Housewife Re…" at bounding box center [733, 491] width 278 height 28
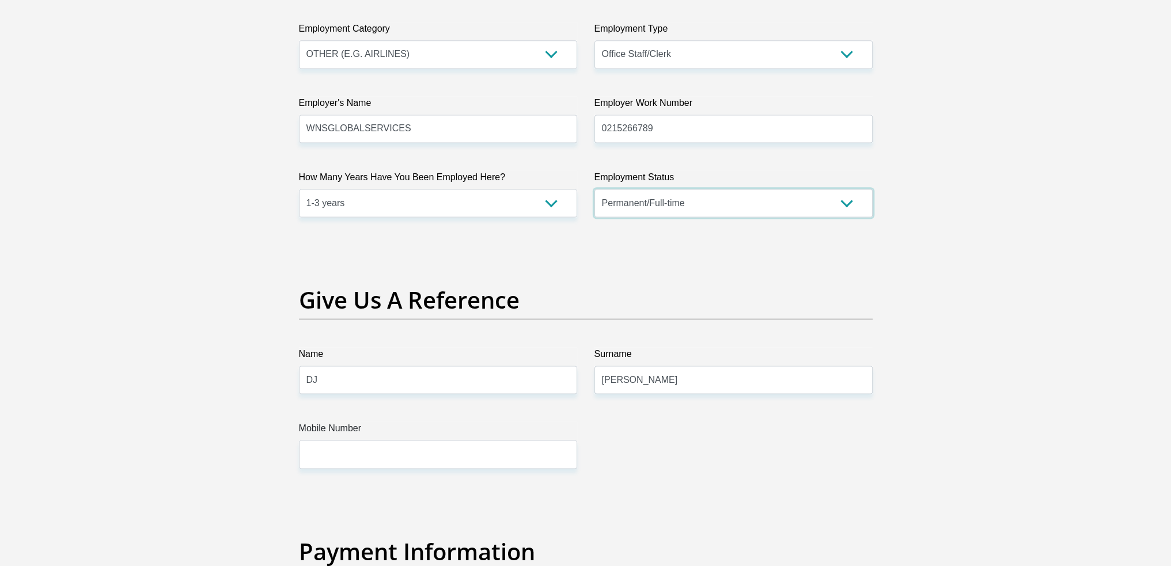
scroll to position [2198, 0]
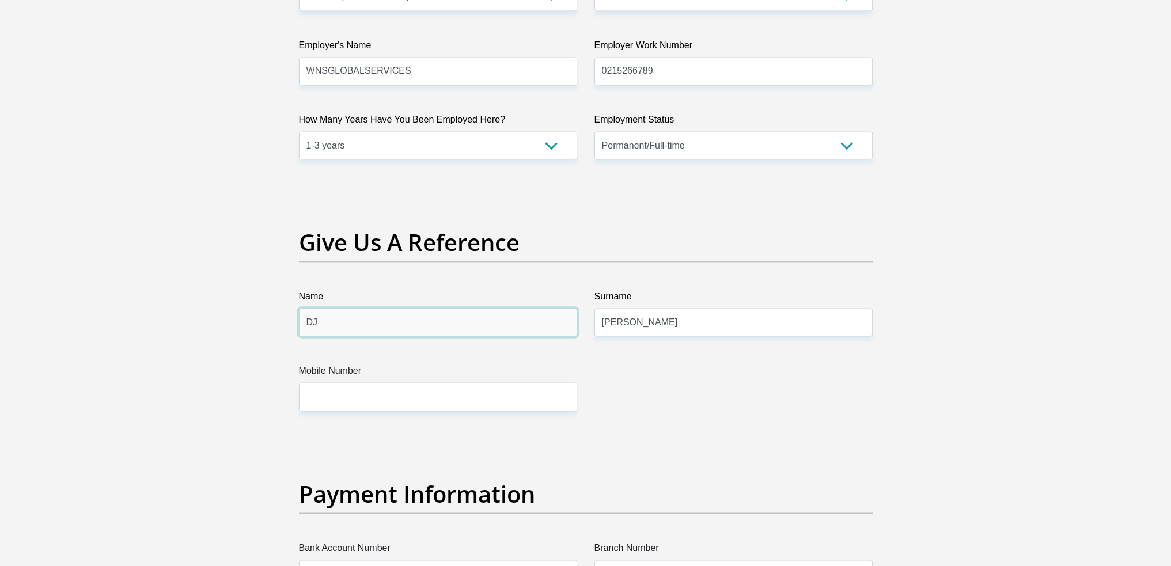
drag, startPoint x: 375, startPoint y: 318, endPoint x: 276, endPoint y: 317, distance: 99.0
type input "Khashiefa"
type input "Abrahams"
drag, startPoint x: 690, startPoint y: 73, endPoint x: 571, endPoint y: 78, distance: 119.3
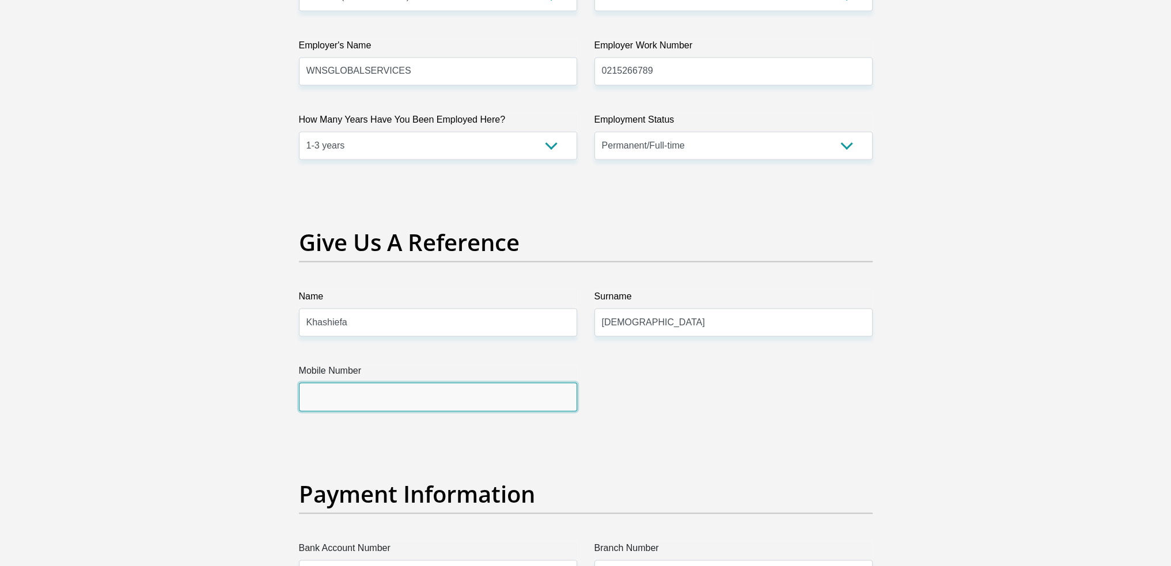
click at [402, 392] on input "Mobile Number" at bounding box center [438, 396] width 278 height 28
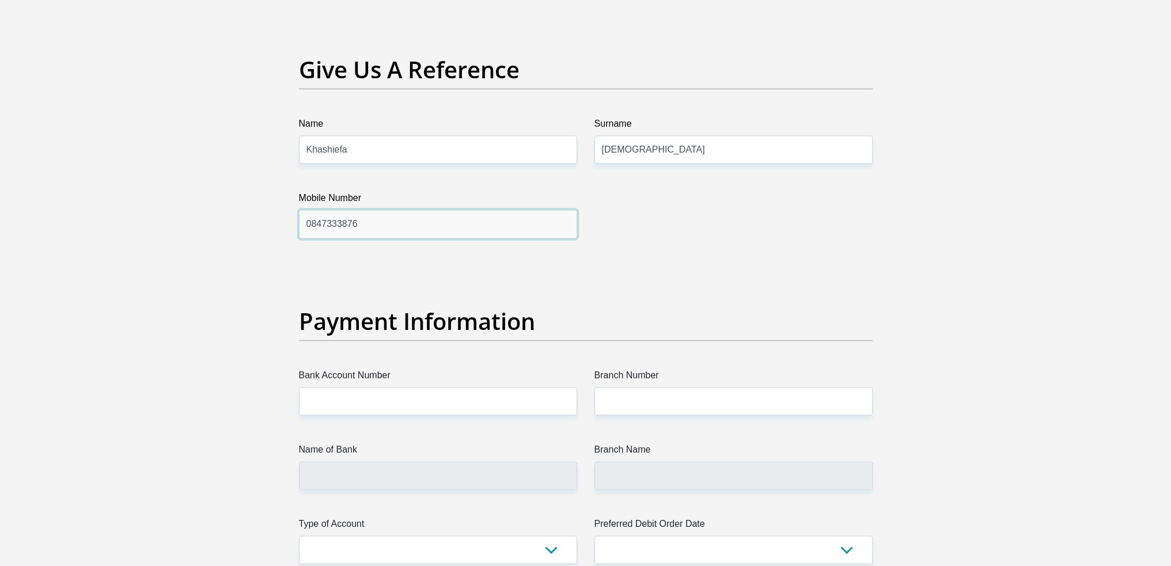
scroll to position [2428, 0]
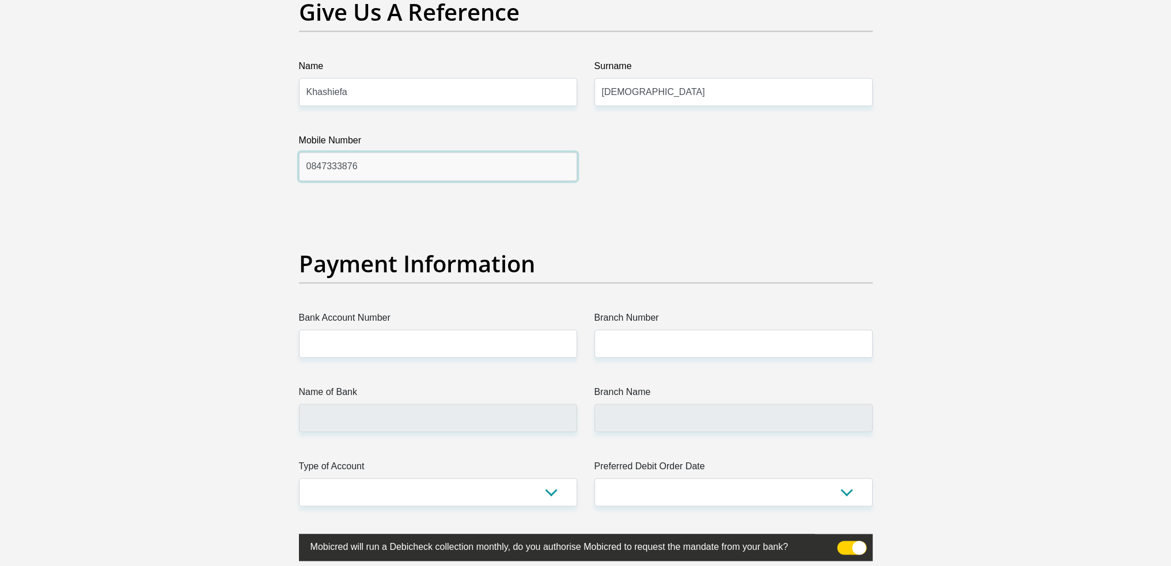
type input "0847333876"
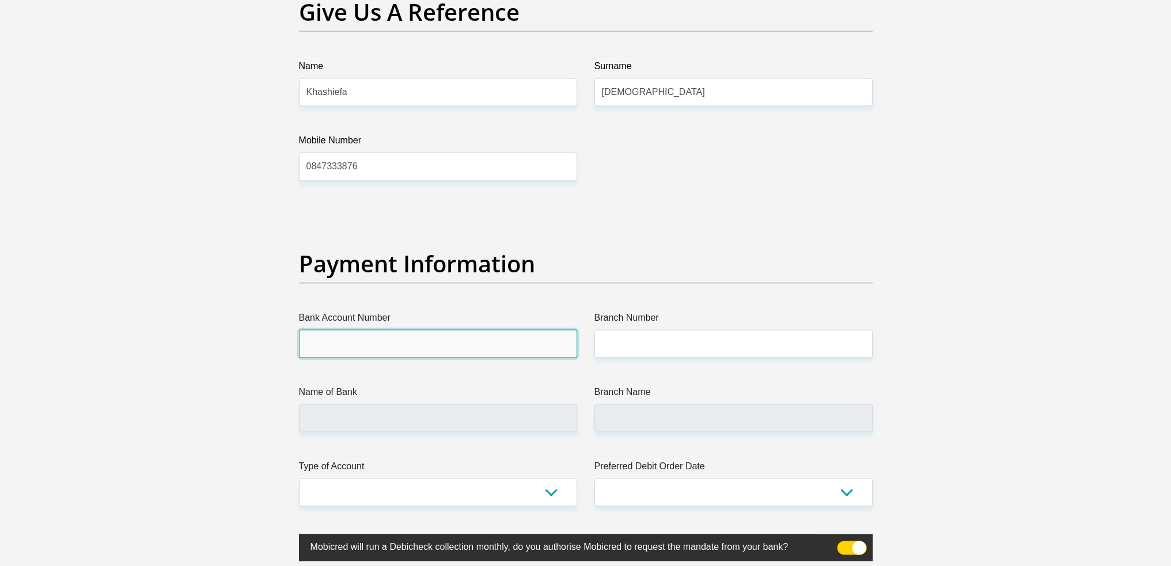
click at [417, 340] on input "Bank Account Number" at bounding box center [438, 343] width 278 height 28
type input "5284973579372313"
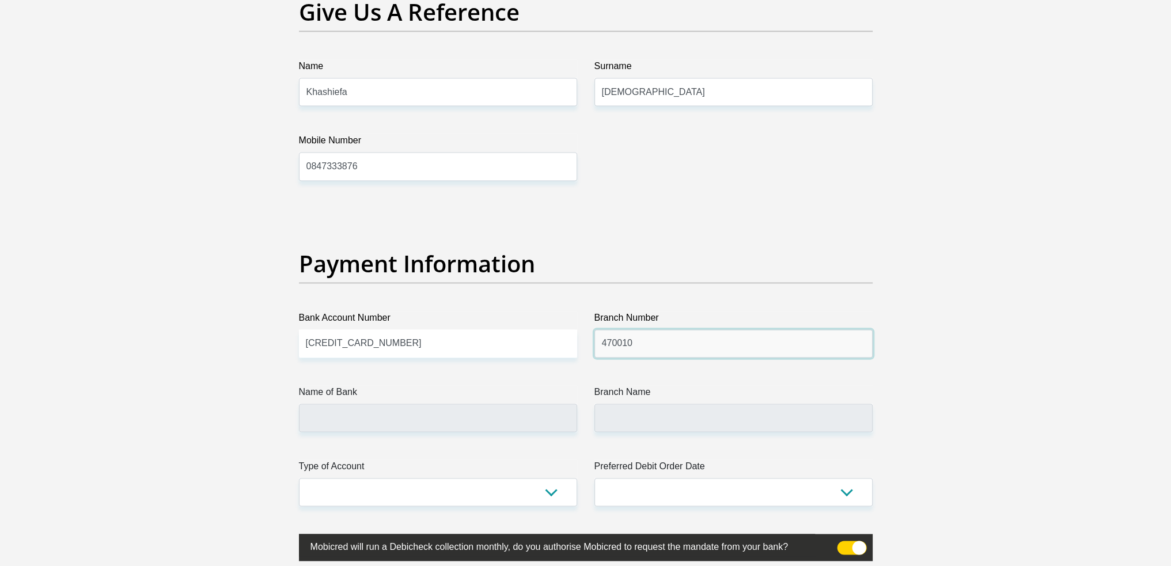
type input "470010"
type input "CAPITEC BANK LIMITED"
type input "CAPITEC BANK CPC"
click at [498, 488] on select "Cheque Savings" at bounding box center [438, 492] width 278 height 28
select select "SAV"
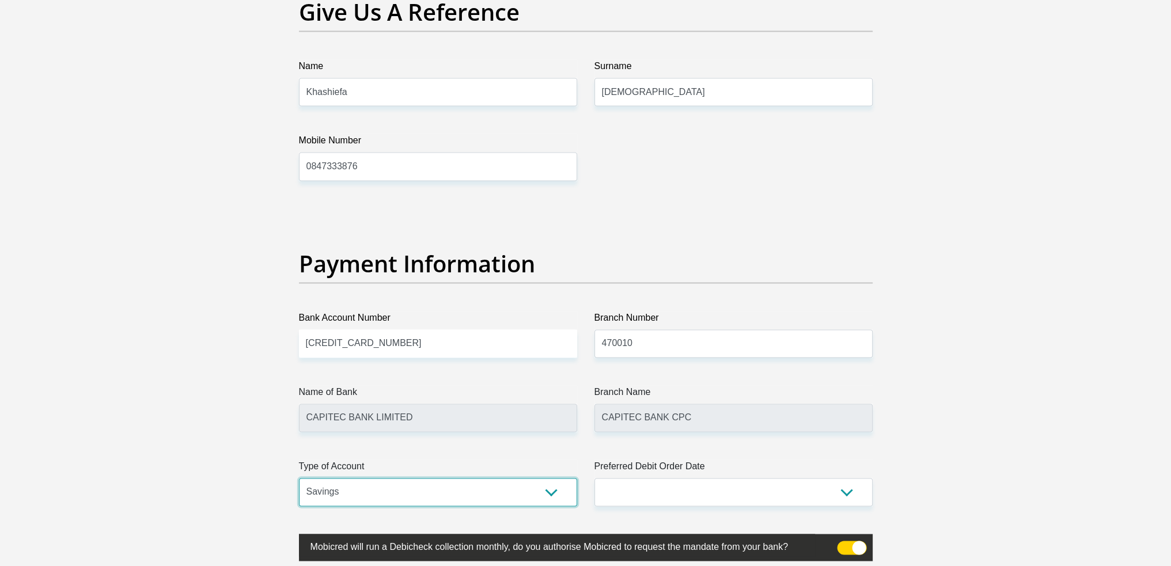
click at [299, 478] on select "Cheque Savings" at bounding box center [438, 492] width 278 height 28
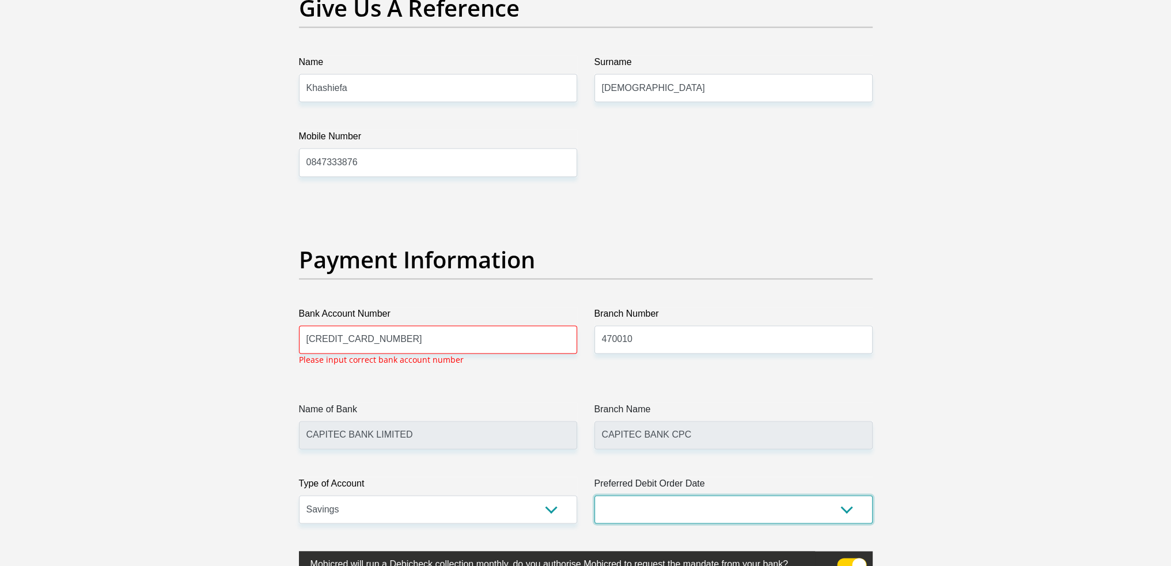
click at [702, 496] on select "1st 2nd 3rd 4th 5th 7th 18th 19th 20th 21st 22nd 23rd 24th 25th 26th 27th 28th …" at bounding box center [733, 509] width 278 height 28
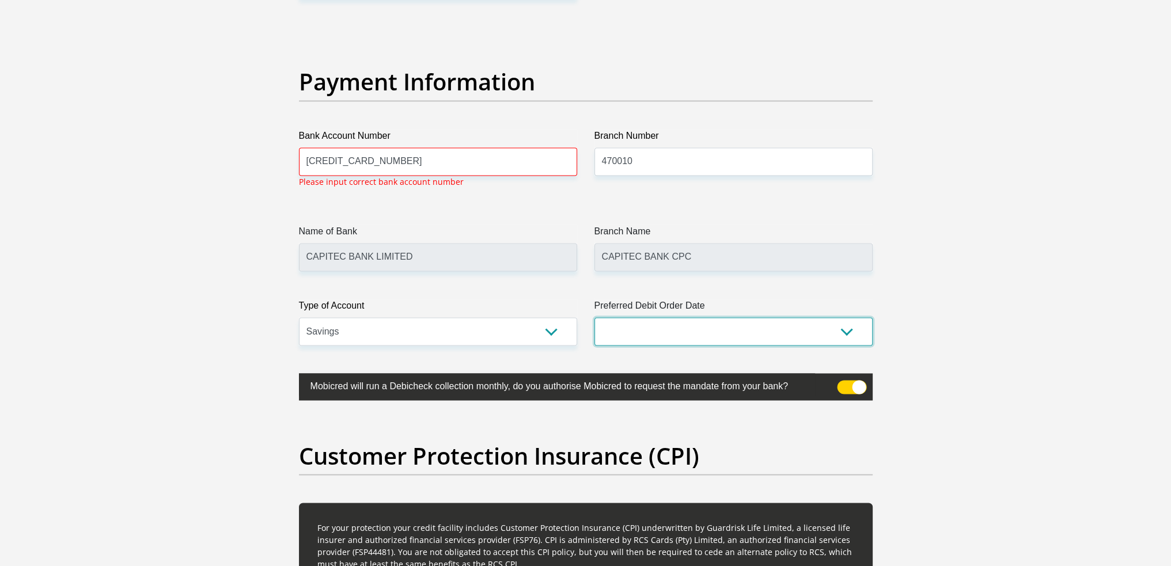
scroll to position [2611, 0]
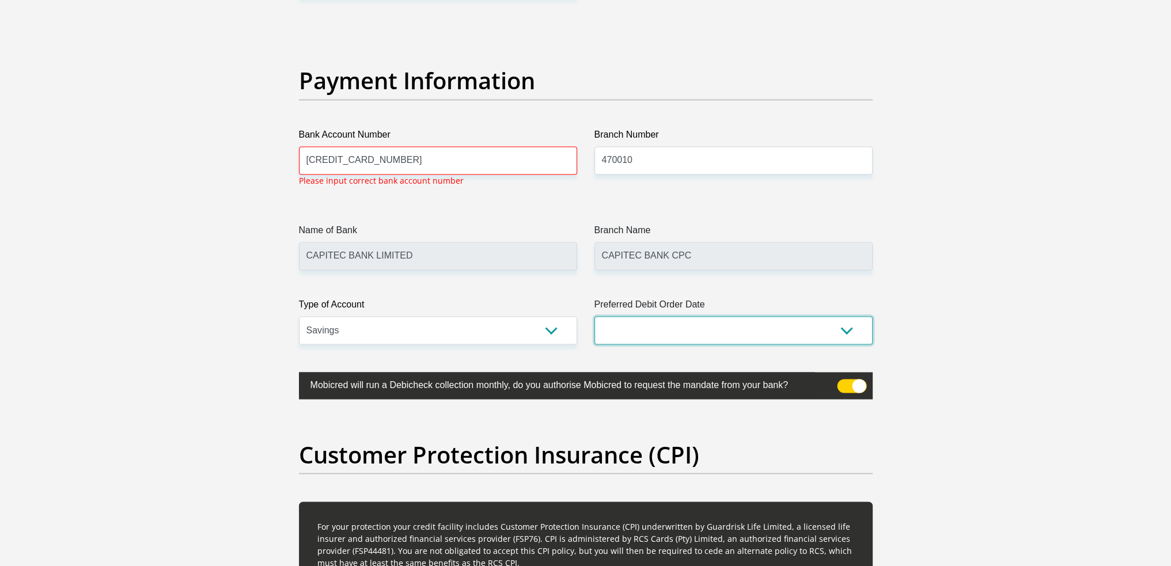
click at [636, 322] on select "1st 2nd 3rd 4th 5th 7th 18th 19th 20th 21st 22nd 23rd 24th 25th 26th 27th 28th …" at bounding box center [733, 330] width 278 height 28
select select "30"
click at [594, 316] on select "1st 2nd 3rd 4th 5th 7th 18th 19th 20th 21st 22nd 23rd 24th 25th 26th 27th 28th …" at bounding box center [733, 330] width 278 height 28
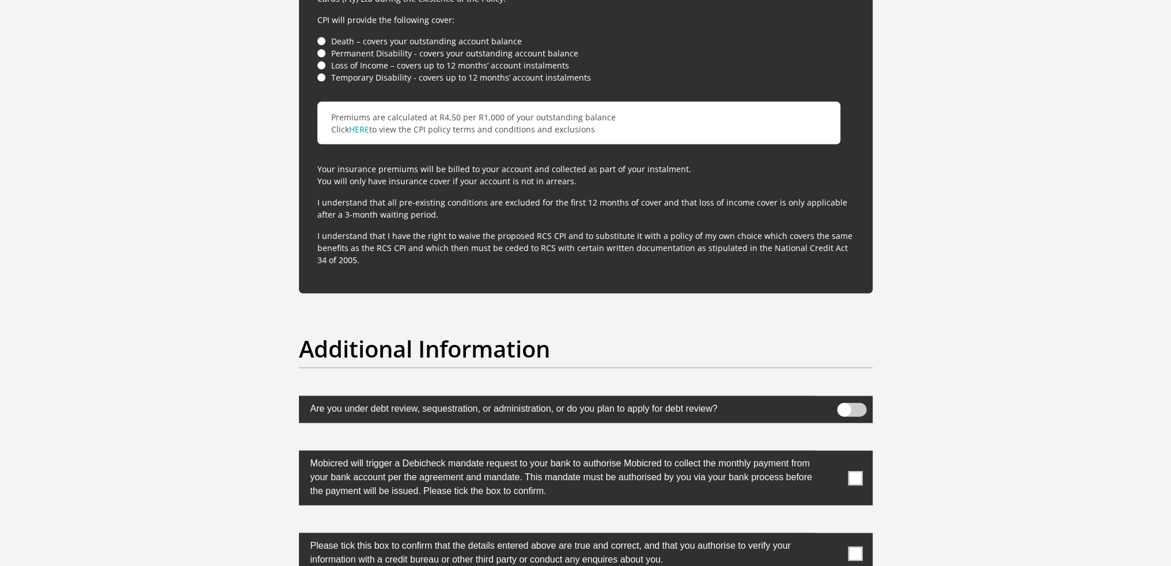
scroll to position [3417, 0]
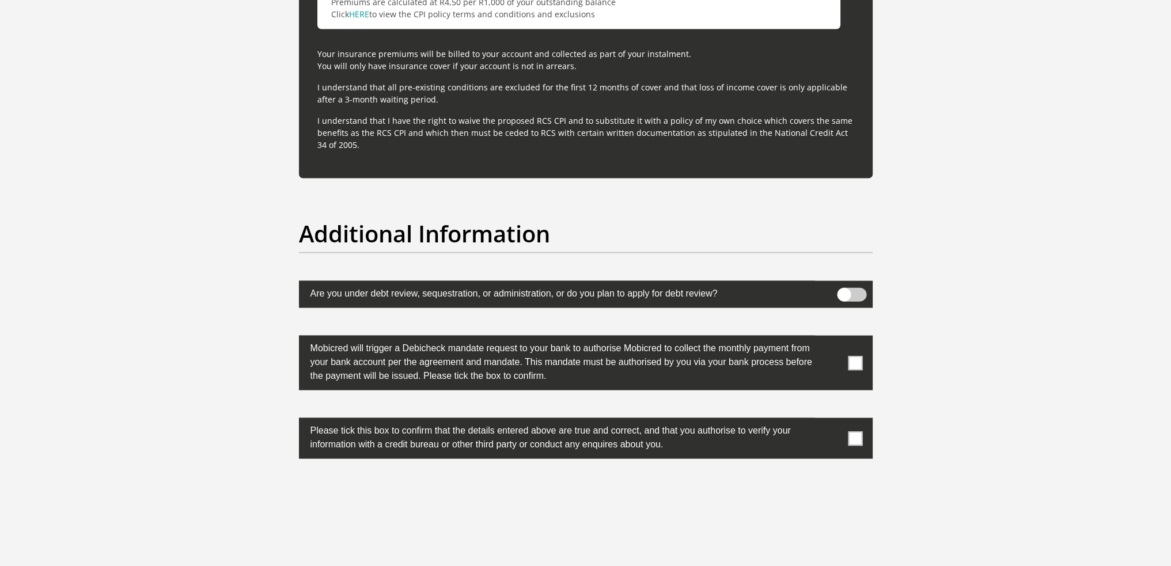
click at [850, 363] on span at bounding box center [855, 363] width 14 height 14
click at [832, 339] on input "checkbox" at bounding box center [832, 339] width 0 height 0
click at [853, 431] on span at bounding box center [855, 438] width 14 height 14
click at [832, 421] on input "checkbox" at bounding box center [832, 421] width 0 height 0
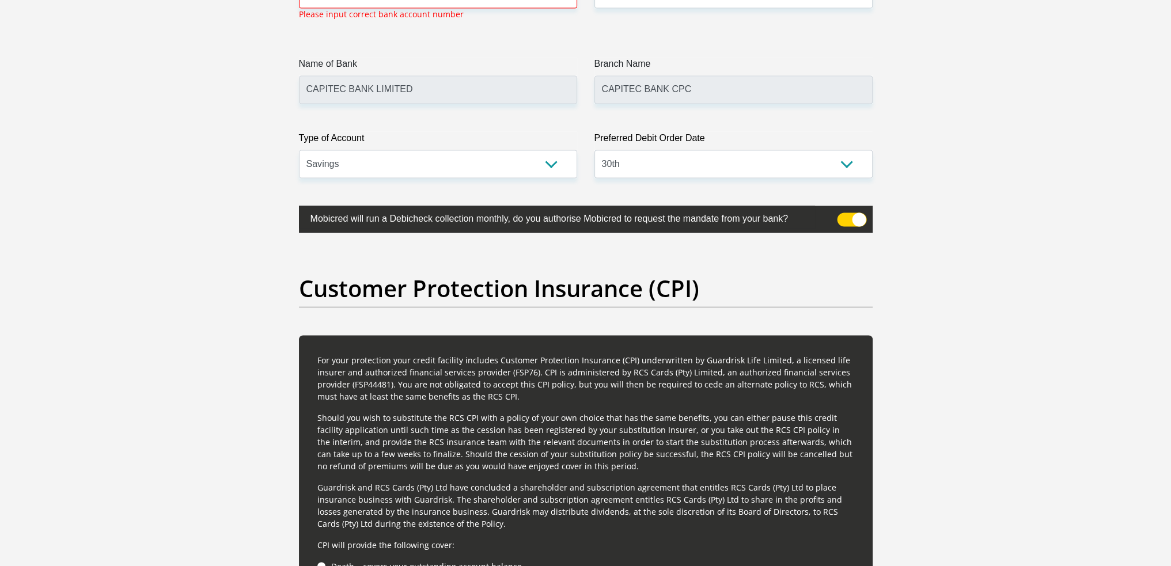
scroll to position [2605, 0]
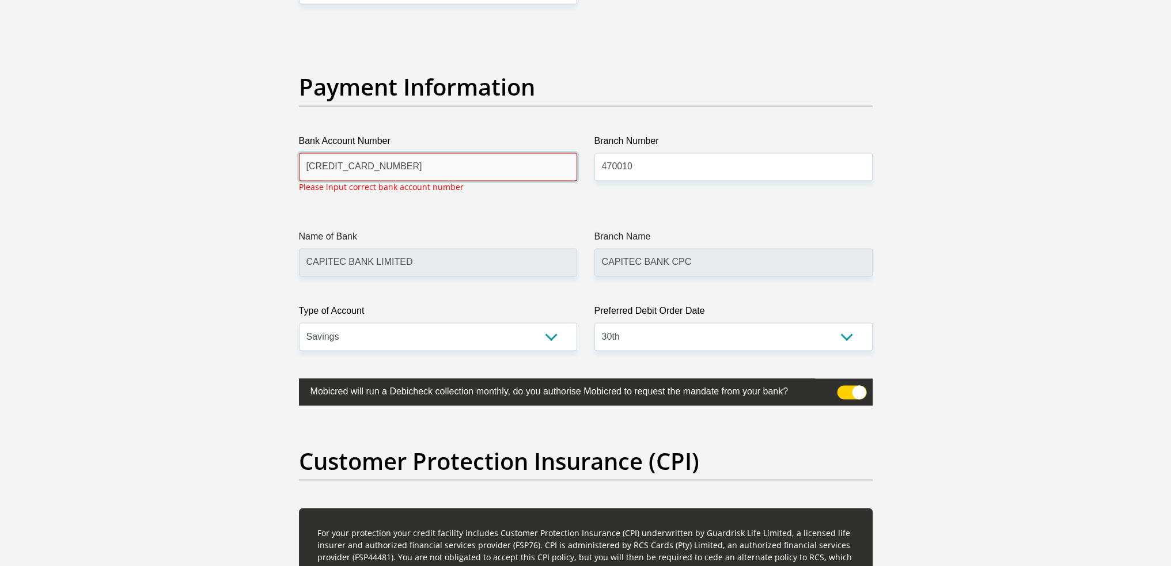
drag, startPoint x: 397, startPoint y: 163, endPoint x: 197, endPoint y: 149, distance: 199.7
type input "1752749667"
drag, startPoint x: 260, startPoint y: 218, endPoint x: 252, endPoint y: 205, distance: 15.3
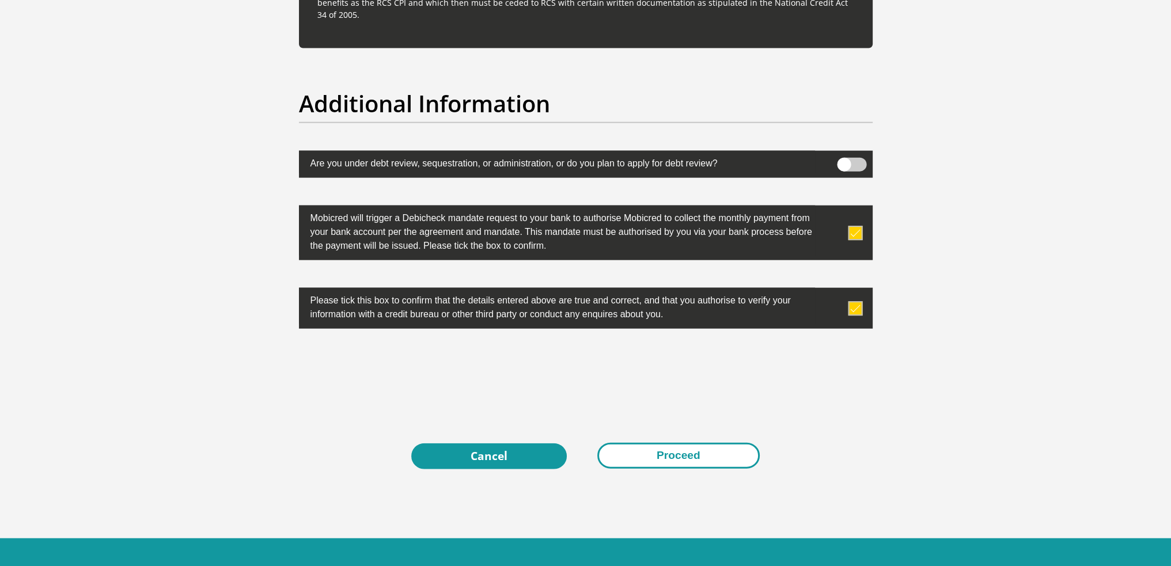
click at [682, 451] on button "Proceed" at bounding box center [678, 456] width 162 height 26
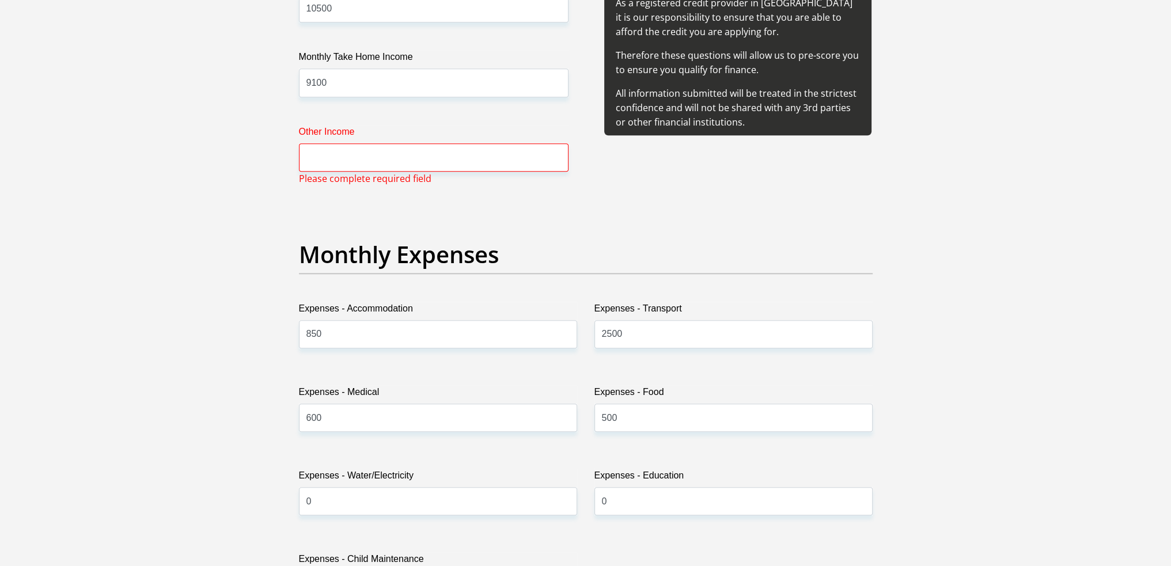
scroll to position [1430, 0]
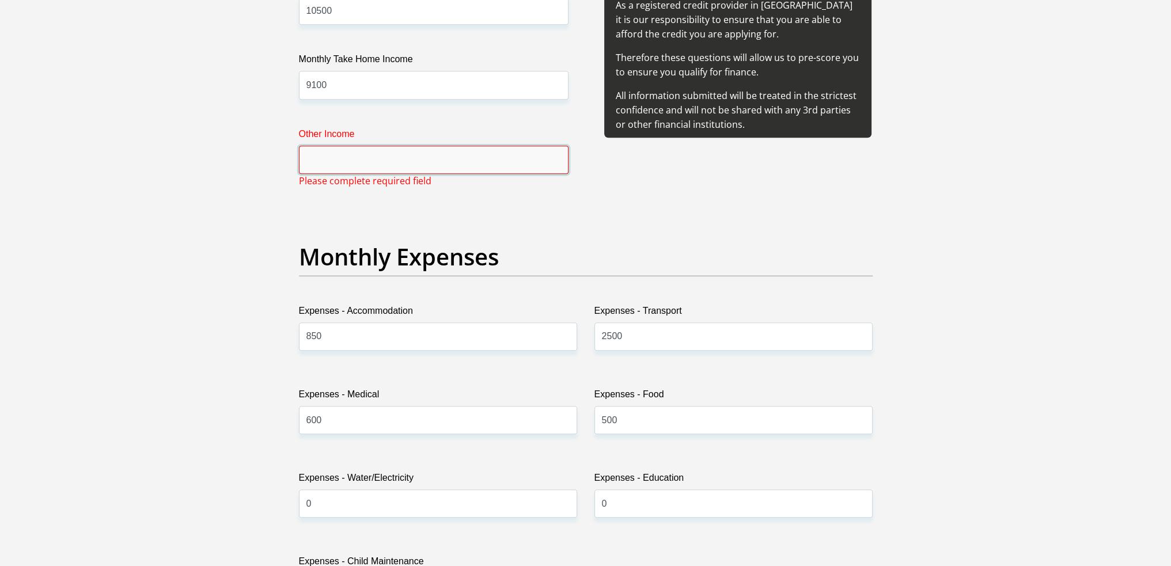
click at [485, 169] on input "Other Income" at bounding box center [433, 160] width 269 height 28
type input "0"
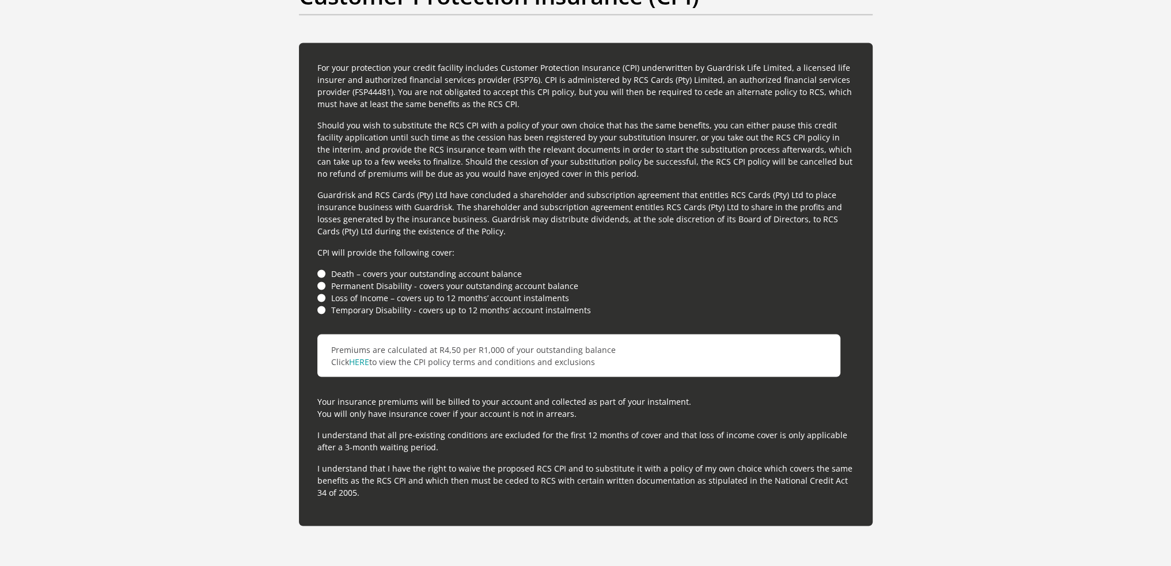
scroll to position [3563, 0]
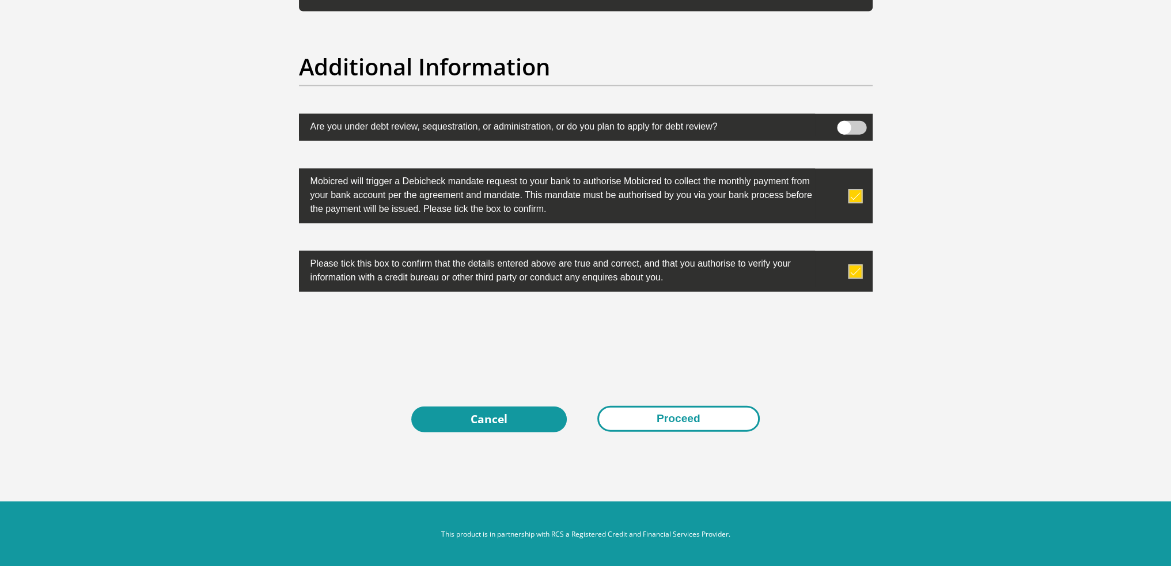
click at [725, 421] on button "Proceed" at bounding box center [678, 419] width 162 height 26
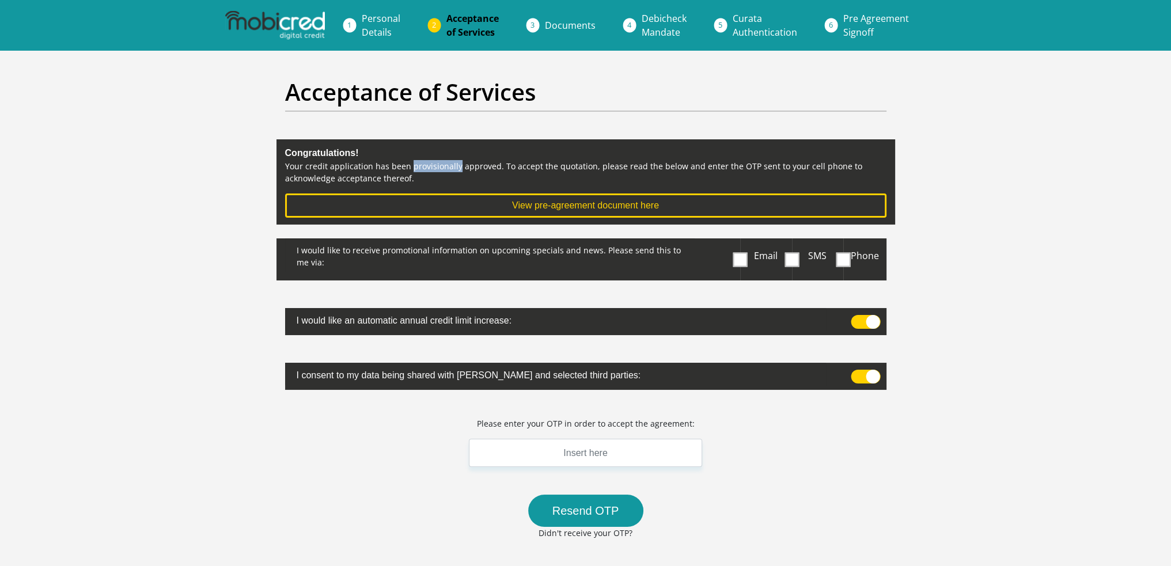
drag, startPoint x: 456, startPoint y: 164, endPoint x: 408, endPoint y: 163, distance: 47.8
click at [408, 163] on p "Your credit application has been provisionally approved. To accept the quotatio…" at bounding box center [585, 172] width 601 height 24
copy p "provisionally"
click at [636, 183] on p "Your credit application has been provisionally approved. To accept the quotatio…" at bounding box center [585, 172] width 601 height 24
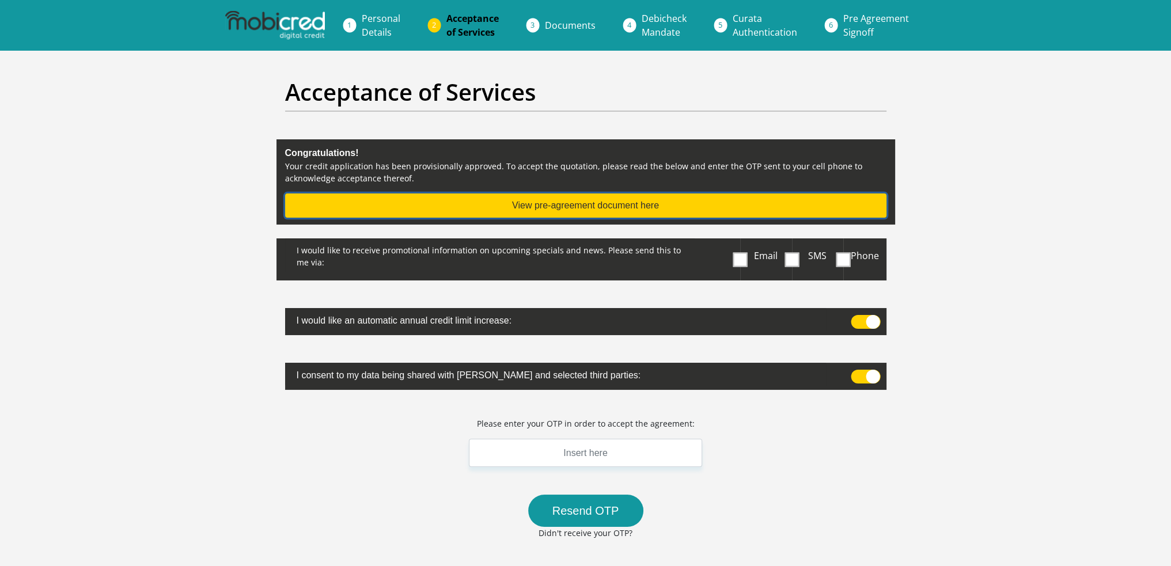
click at [609, 204] on button "View pre-agreement document here" at bounding box center [585, 205] width 601 height 24
